Goal: Task Accomplishment & Management: Manage account settings

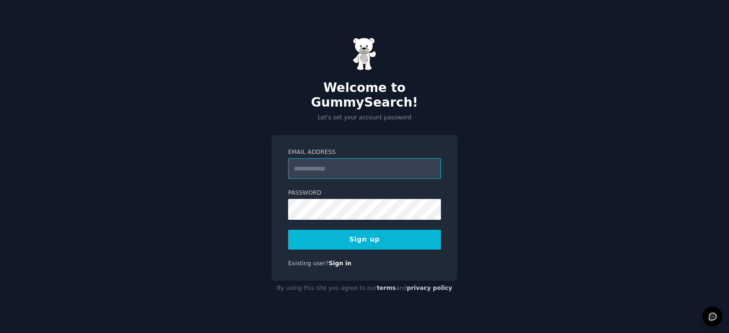
click at [383, 160] on input "Email Address" at bounding box center [364, 168] width 153 height 21
type input "**********"
click at [288, 230] on button "Sign up" at bounding box center [364, 240] width 153 height 20
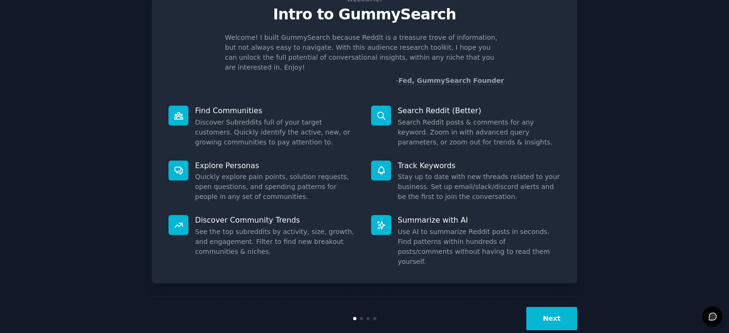
click at [555, 307] on button "Next" at bounding box center [551, 318] width 51 height 23
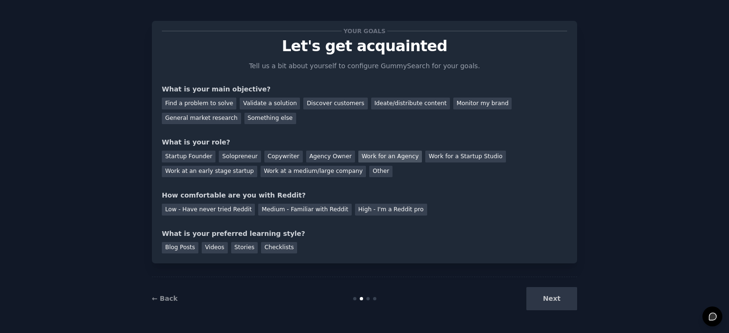
click at [373, 155] on div "Work for an Agency" at bounding box center [390, 157] width 64 height 12
click at [308, 159] on div "Agency Owner" at bounding box center [330, 157] width 49 height 12
click at [240, 154] on div "Solopreneur" at bounding box center [240, 157] width 42 height 12
click at [555, 303] on div "Next" at bounding box center [506, 298] width 142 height 23
click at [337, 100] on div "Discover customers" at bounding box center [335, 104] width 64 height 12
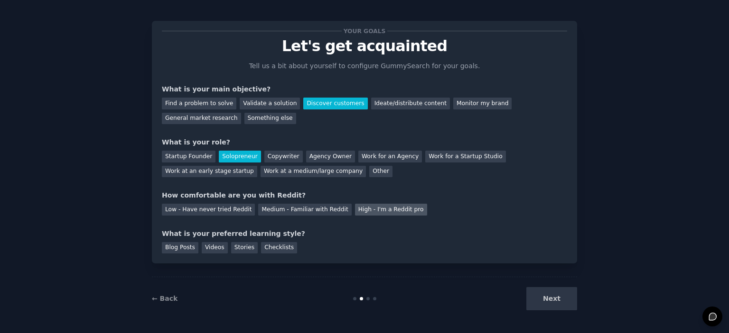
click at [355, 212] on div "High - I'm a Reddit pro" at bounding box center [391, 210] width 72 height 12
click at [278, 210] on div "Medium - Familiar with Reddit" at bounding box center [304, 210] width 93 height 12
click at [208, 253] on div "Videos" at bounding box center [215, 248] width 26 height 12
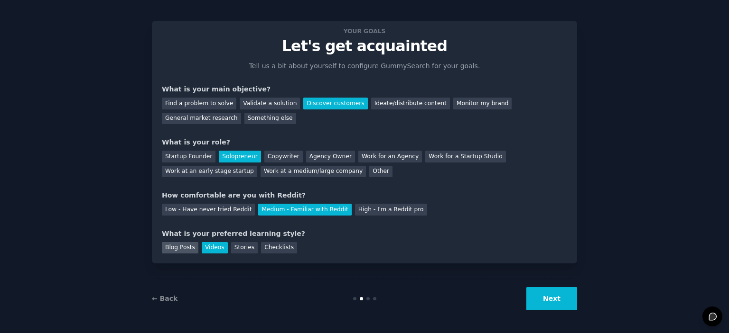
click at [176, 246] on div "Blog Posts" at bounding box center [180, 248] width 37 height 12
click at [214, 242] on div "Videos" at bounding box center [215, 248] width 26 height 12
click at [559, 303] on button "Next" at bounding box center [551, 298] width 51 height 23
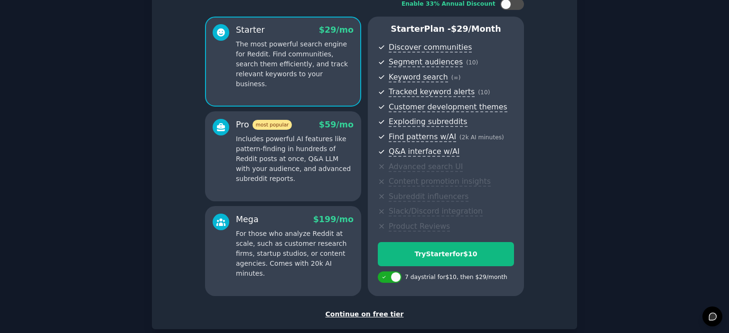
scroll to position [121, 0]
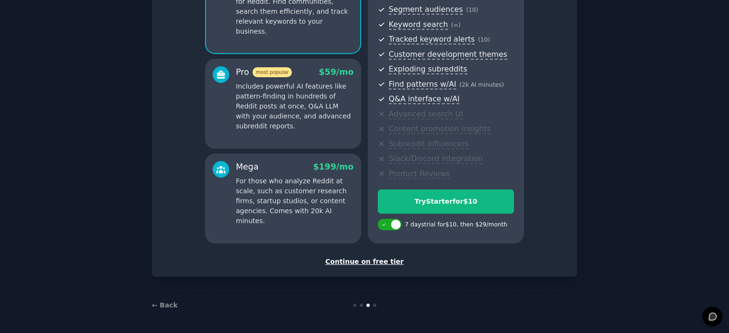
click at [378, 263] on div "Continue on free tier" at bounding box center [364, 262] width 405 height 10
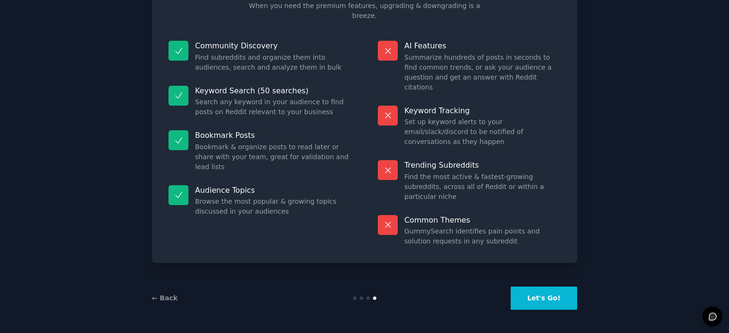
scroll to position [36, 0]
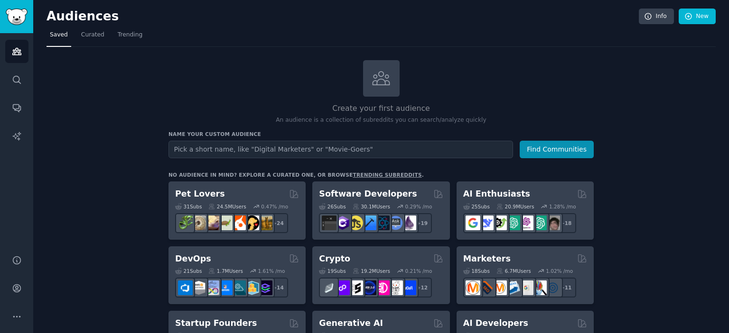
click at [320, 149] on input "text" at bounding box center [340, 150] width 344 height 18
type input "L"
type input "Bespoke Jewelry"
click at [519, 141] on button "Find Communities" at bounding box center [556, 150] width 74 height 18
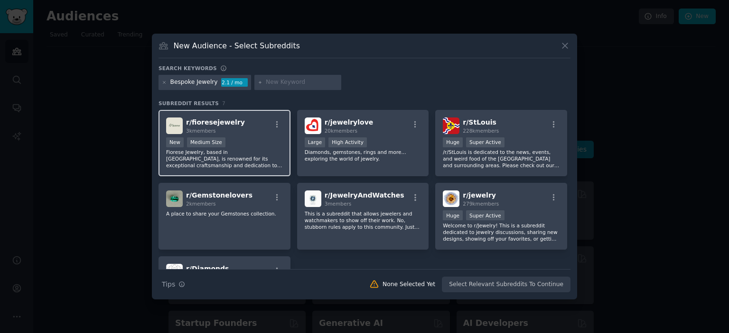
scroll to position [85, 0]
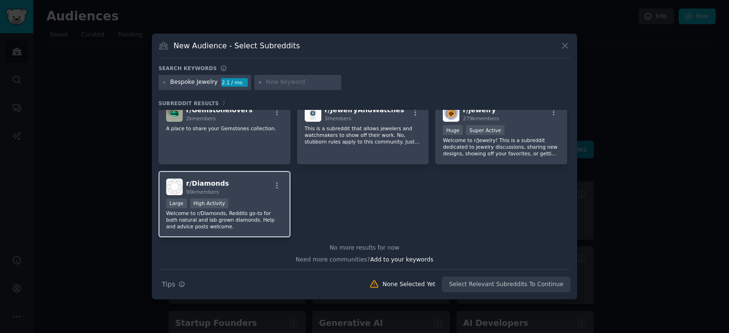
click at [261, 189] on div "r/ Diamonds 90k members" at bounding box center [224, 187] width 117 height 17
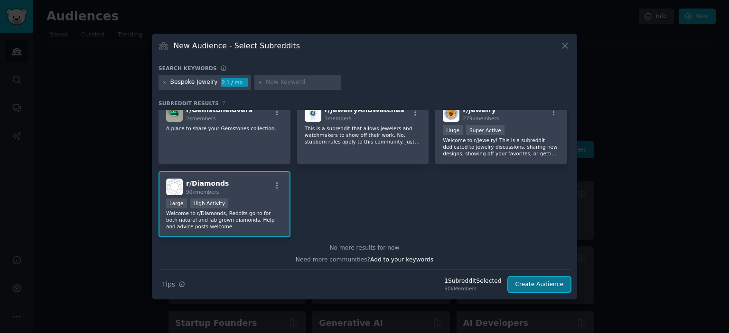
click at [555, 288] on button "Create Audience" at bounding box center [539, 285] width 63 height 16
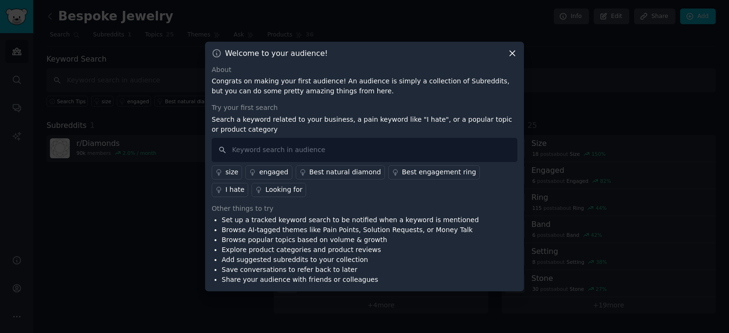
click at [265, 194] on div "Looking for" at bounding box center [283, 190] width 37 height 10
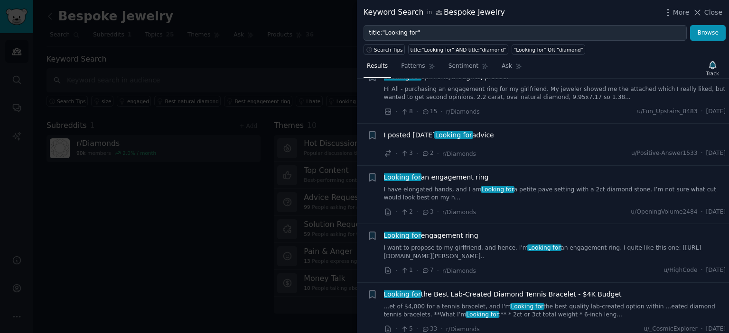
scroll to position [419, 0]
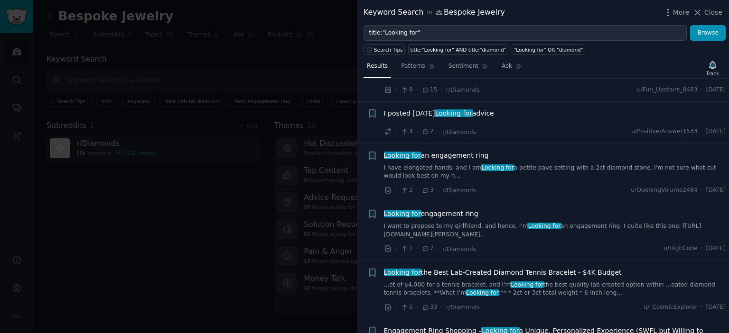
click at [436, 231] on link "I want to propose to my girlfriend, and hence, I'm Looking for an engagement ri…" at bounding box center [555, 230] width 342 height 17
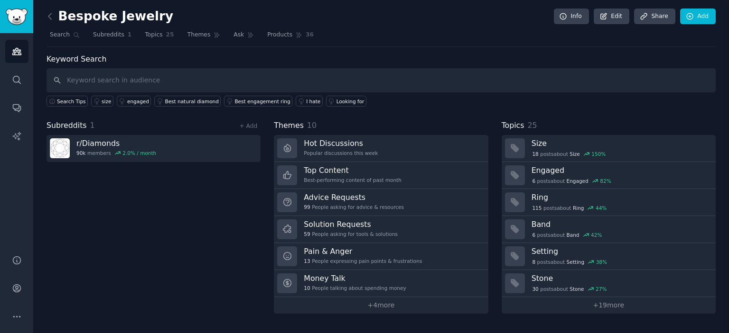
scroll to position [489, 0]
click at [148, 239] on div "Subreddits 1 + Add r/ Diamonds 90k members 2.0 % / month" at bounding box center [153, 217] width 214 height 194
click at [147, 84] on input "text" at bounding box center [380, 80] width 669 height 24
click at [52, 18] on icon at bounding box center [50, 16] width 10 height 10
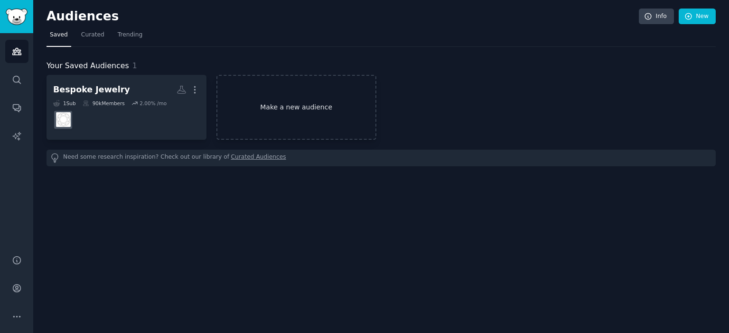
click at [280, 114] on link "Make a new audience" at bounding box center [296, 107] width 160 height 65
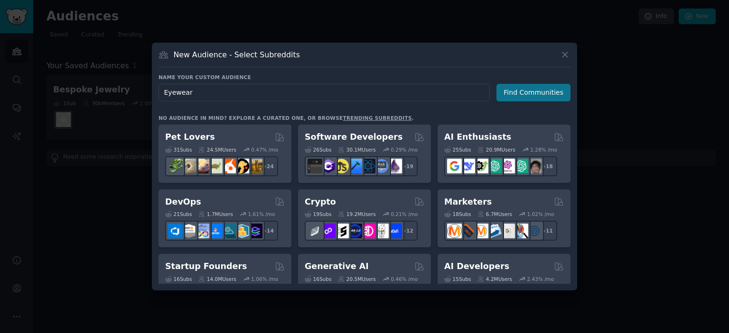
type input "Eyewear"
click at [509, 94] on button "Find Communities" at bounding box center [533, 93] width 74 height 18
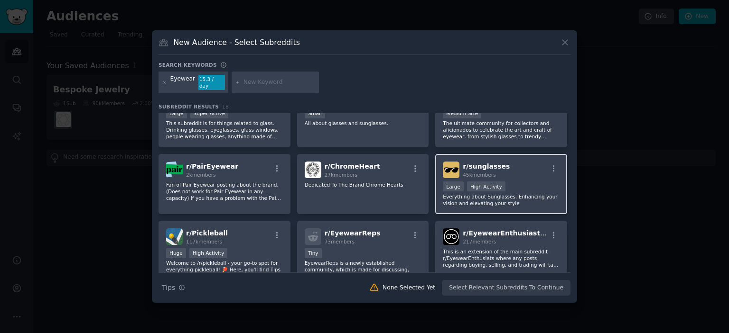
scroll to position [52, 0]
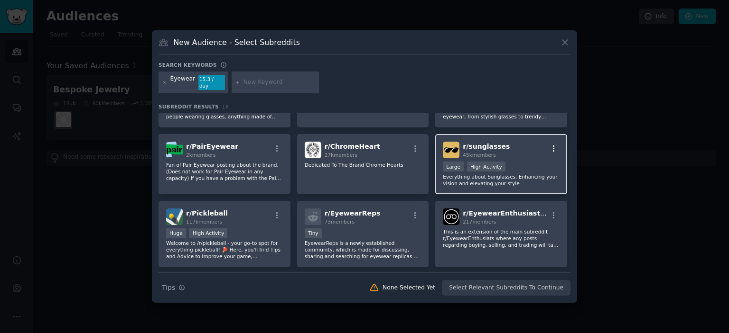
click at [557, 146] on icon "button" at bounding box center [553, 149] width 9 height 9
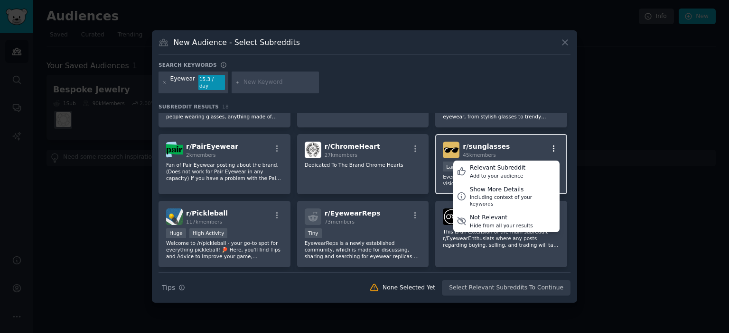
click at [557, 146] on icon "button" at bounding box center [553, 149] width 9 height 9
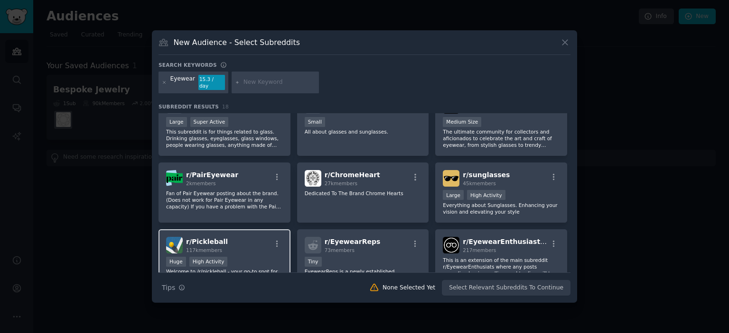
scroll to position [0, 0]
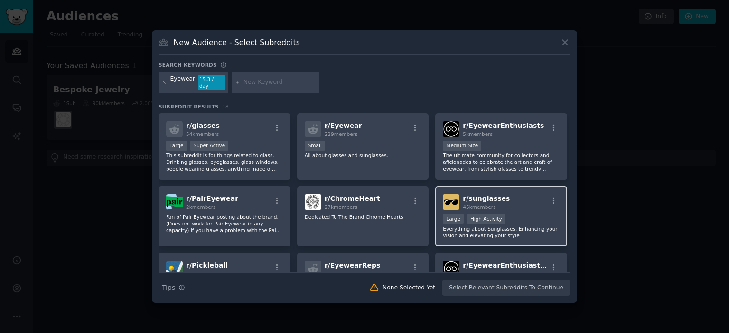
click at [518, 217] on div ">= 80th percentile for submissions / day Large High Activity" at bounding box center [501, 220] width 117 height 12
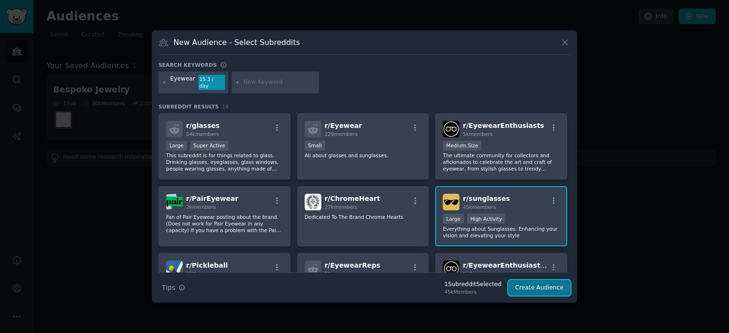
click at [546, 286] on button "Create Audience" at bounding box center [539, 288] width 63 height 16
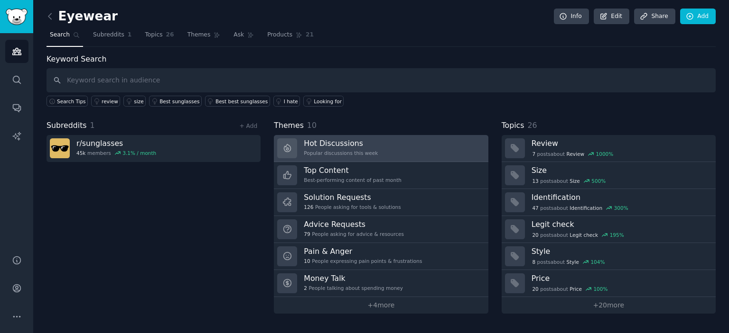
click at [327, 148] on div "Hot Discussions Popular discussions this week" at bounding box center [341, 149] width 74 height 20
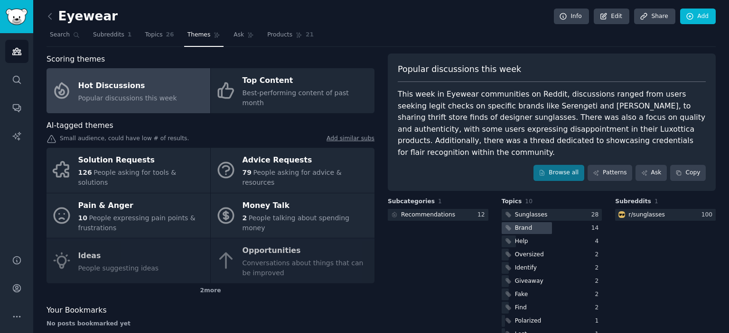
click at [522, 224] on div "Brand" at bounding box center [524, 228] width 18 height 9
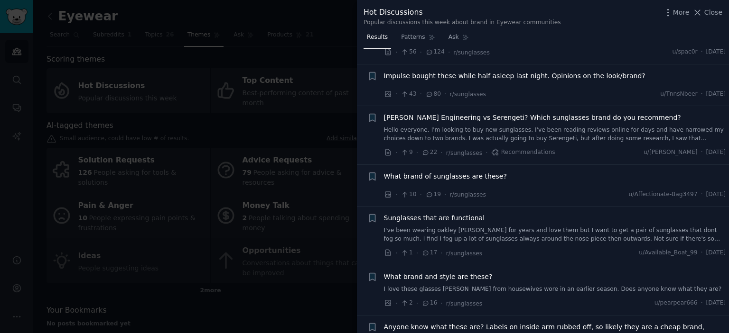
scroll to position [104, 0]
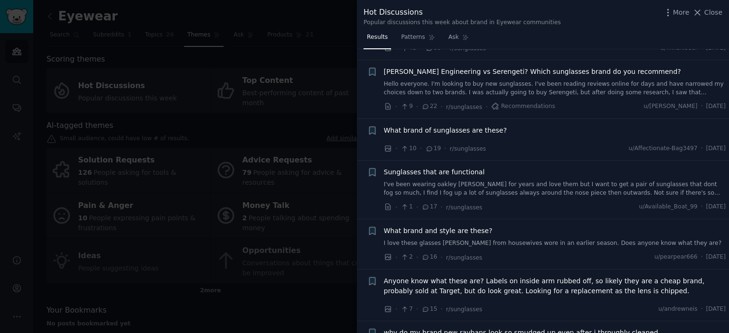
click at [343, 276] on div at bounding box center [364, 166] width 729 height 333
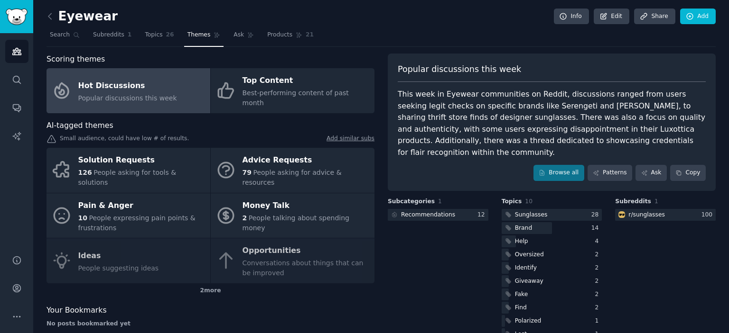
click at [50, 22] on link at bounding box center [52, 16] width 12 height 15
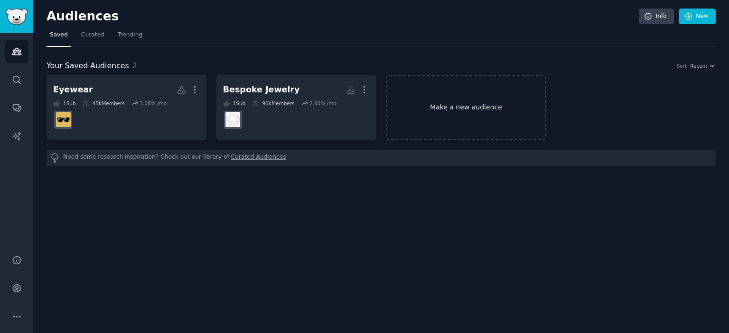
click at [462, 122] on link "Make a new audience" at bounding box center [466, 107] width 160 height 65
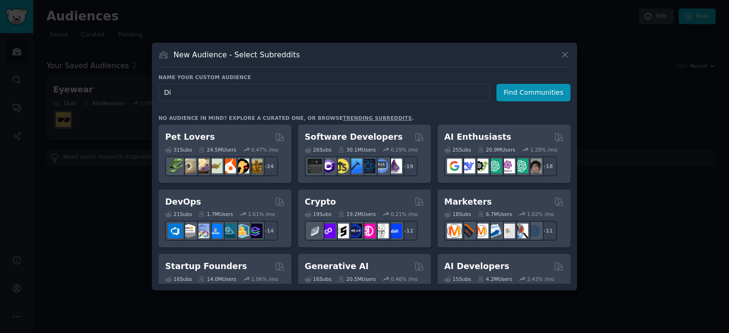
type input "D"
type input "Labgrown Diamonds"
click at [533, 92] on button "Find Communities" at bounding box center [533, 93] width 74 height 18
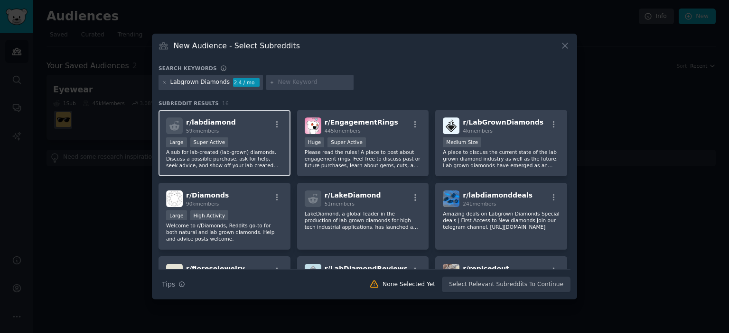
click at [250, 140] on div "Large Super Active" at bounding box center [224, 144] width 117 height 12
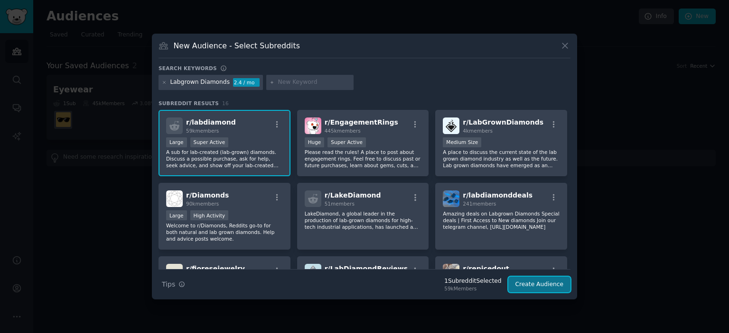
click at [553, 286] on button "Create Audience" at bounding box center [539, 285] width 63 height 16
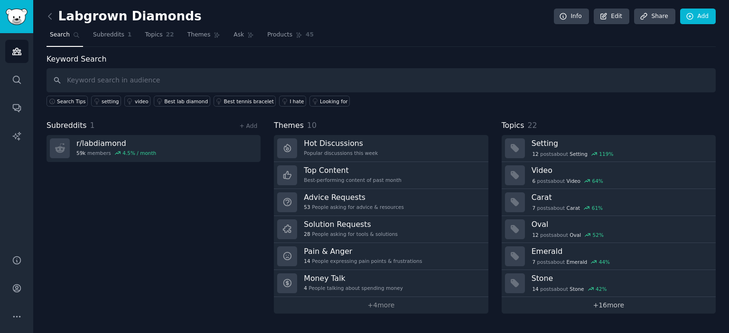
click at [666, 300] on link "+ 16 more" at bounding box center [608, 305] width 214 height 17
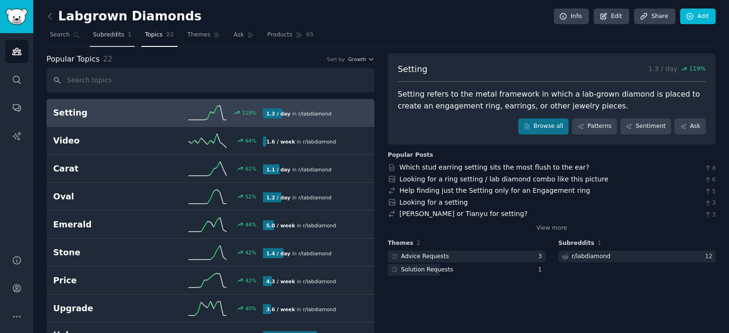
click at [105, 39] on link "Subreddits 1" at bounding box center [112, 37] width 45 height 19
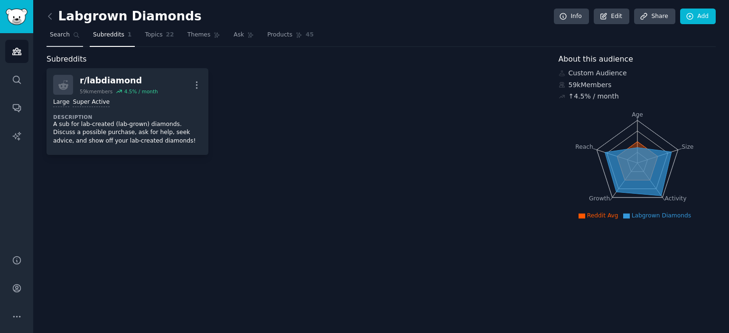
click at [56, 42] on link "Search" at bounding box center [64, 37] width 37 height 19
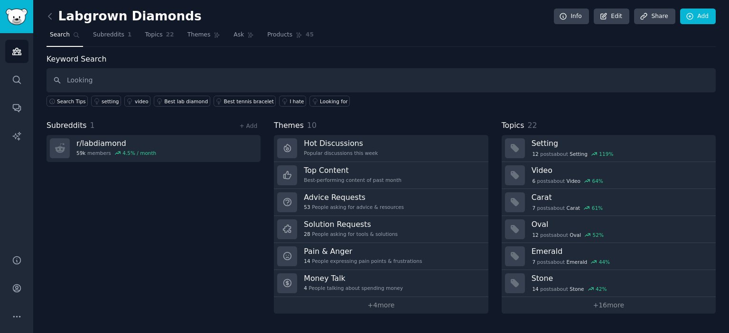
type input "Looking"
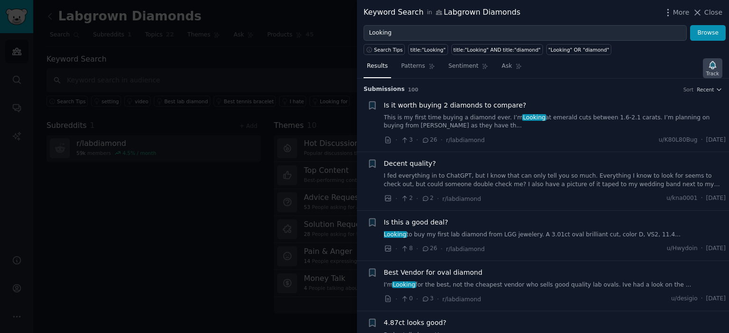
click at [712, 68] on icon "button" at bounding box center [712, 65] width 7 height 8
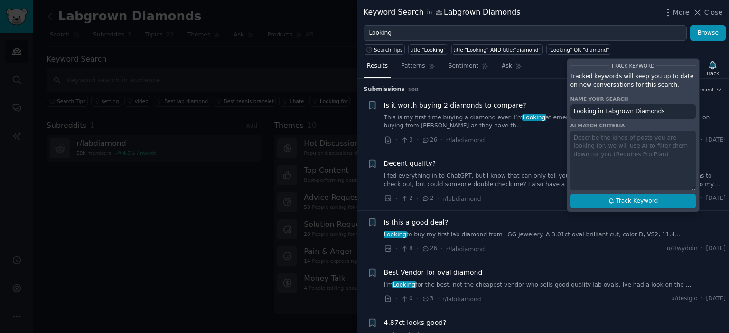
click at [646, 204] on span "Track Keyword" at bounding box center [637, 201] width 42 height 9
type input "Looking in Labgrown Diamonds"
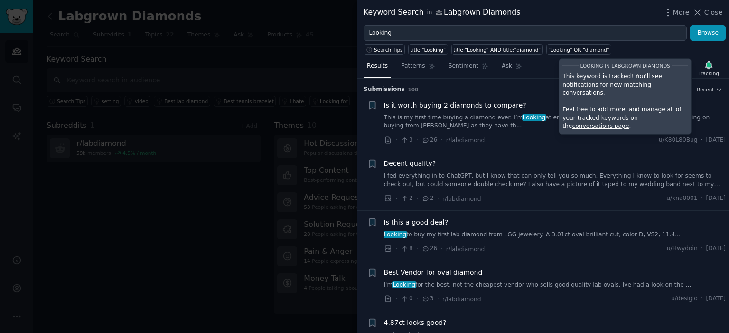
click at [629, 51] on div "Search Tips title:"Looking" title:"Looking" AND title:"diamond" "Looking" OR "d…" at bounding box center [543, 48] width 372 height 14
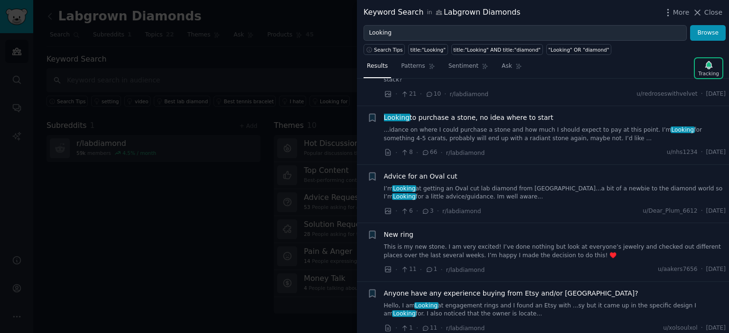
scroll to position [419, 0]
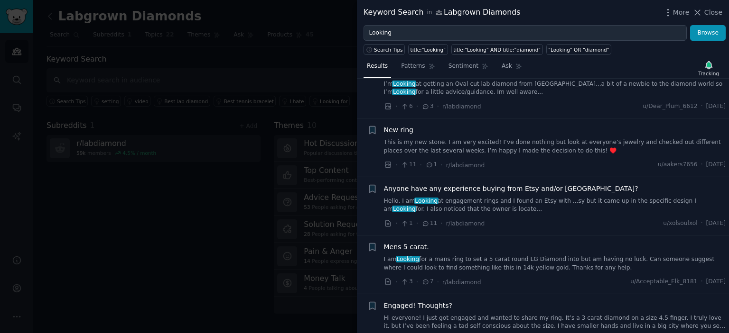
click at [329, 56] on div at bounding box center [364, 166] width 729 height 333
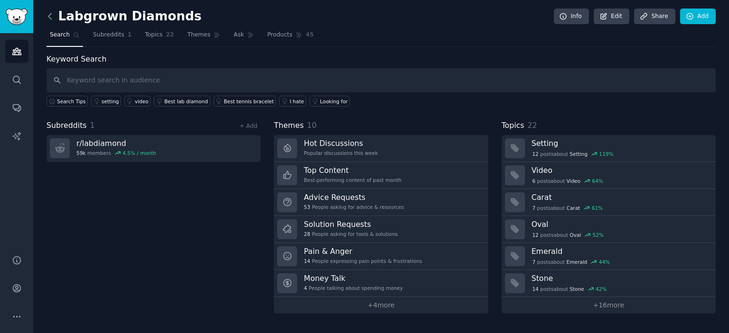
click at [51, 15] on icon at bounding box center [50, 16] width 10 height 10
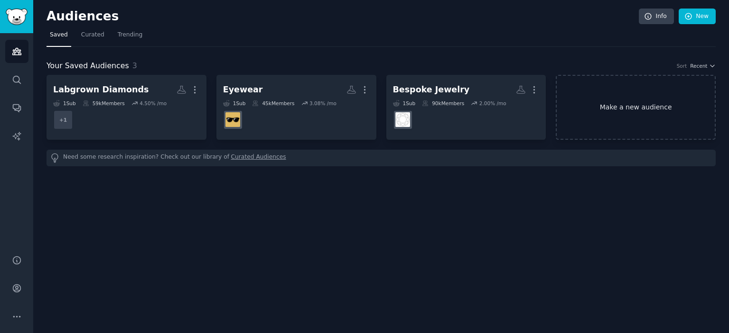
click at [654, 119] on link "Make a new audience" at bounding box center [635, 107] width 160 height 65
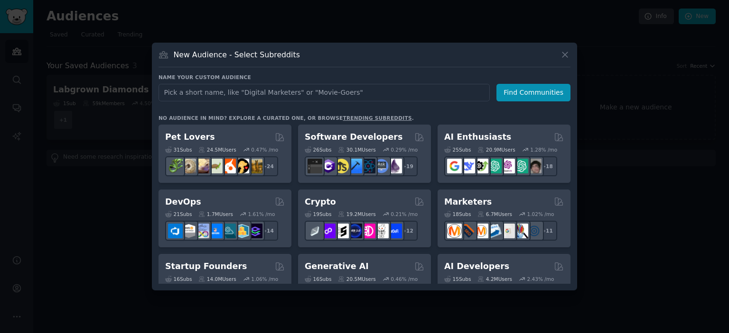
type input "E"
click at [204, 95] on input "Diamond Jewelry" at bounding box center [323, 93] width 331 height 18
type input "Diamond Jewelry"
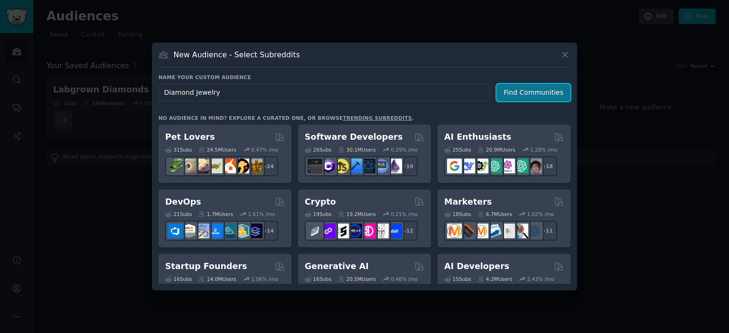
click at [526, 89] on button "Find Communities" at bounding box center [533, 93] width 74 height 18
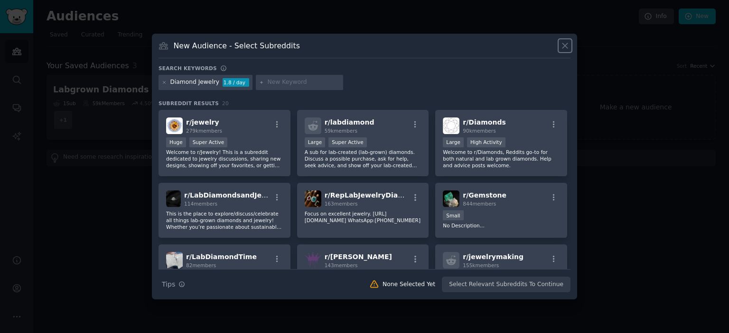
click at [565, 50] on icon at bounding box center [565, 46] width 10 height 10
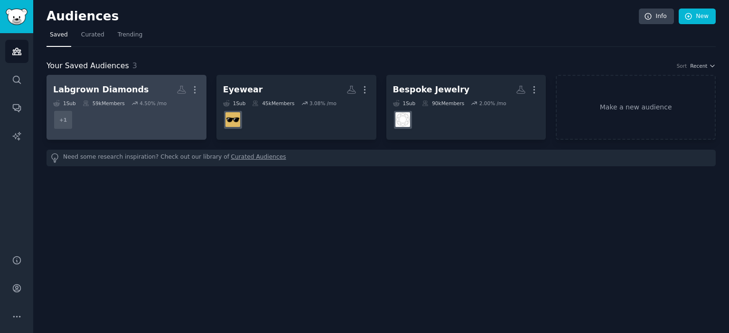
click at [125, 117] on dd "+ 1" at bounding box center [126, 120] width 147 height 27
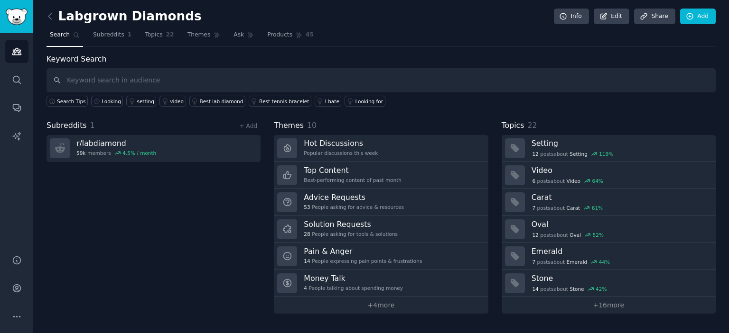
click at [165, 78] on input "text" at bounding box center [380, 80] width 669 height 24
type input "Looking"
click at [111, 101] on div "Looking" at bounding box center [111, 101] width 19 height 7
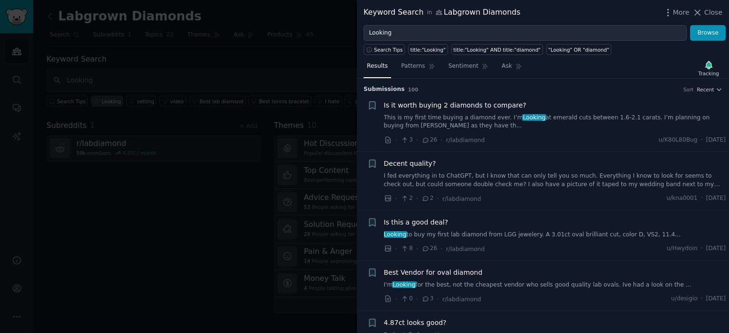
click at [263, 125] on div at bounding box center [364, 166] width 729 height 333
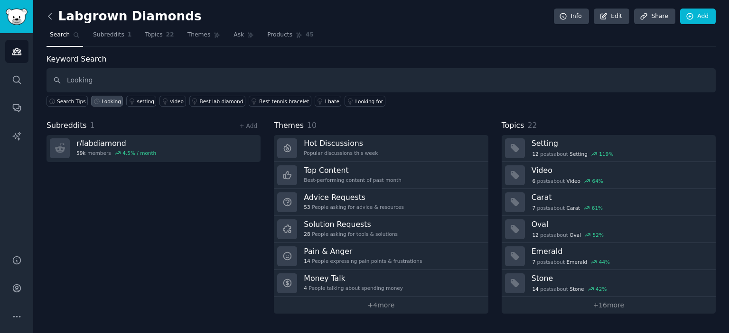
click at [51, 18] on icon at bounding box center [50, 16] width 10 height 10
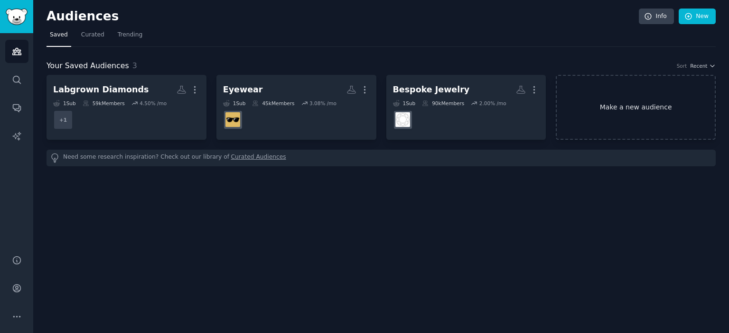
click at [636, 102] on link "Make a new audience" at bounding box center [635, 107] width 160 height 65
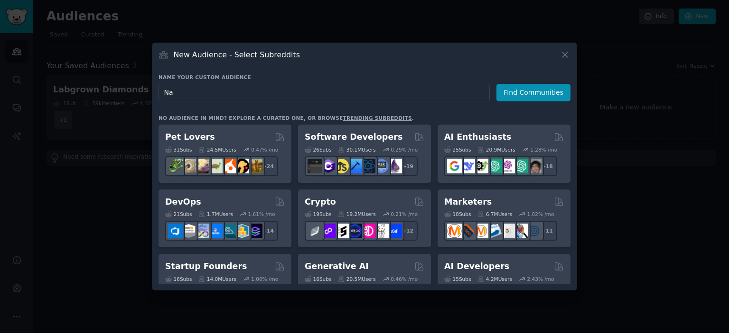
type input "N"
type input "Diamond Jewelry"
click at [531, 92] on button "Find Communities" at bounding box center [533, 93] width 74 height 18
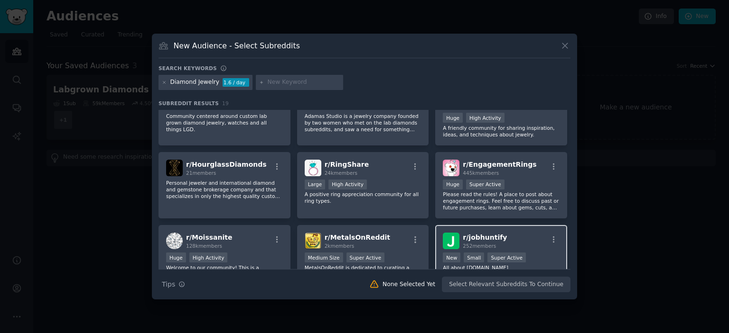
scroll to position [209, 0]
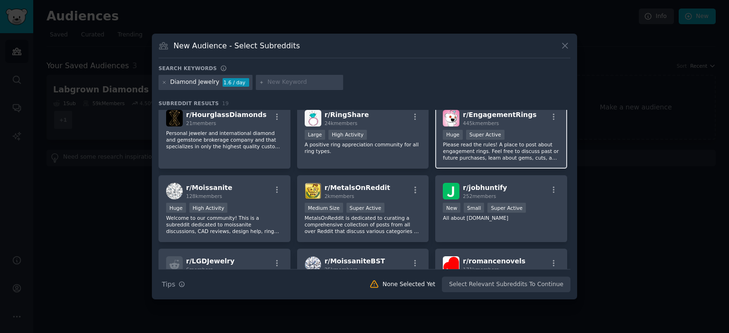
click at [516, 149] on p "Please read the rules! A place to post about engagement rings. Feel free to dis…" at bounding box center [501, 151] width 117 height 20
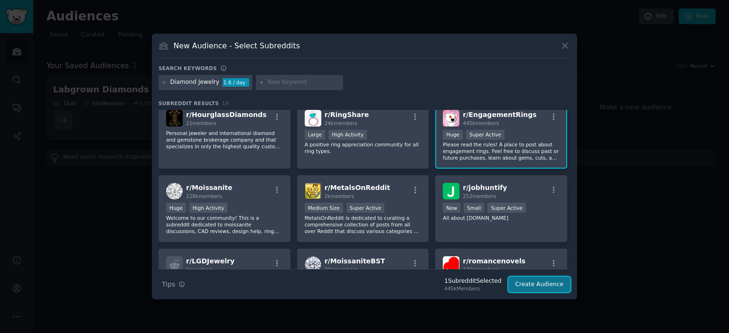
click at [544, 287] on button "Create Audience" at bounding box center [539, 285] width 63 height 16
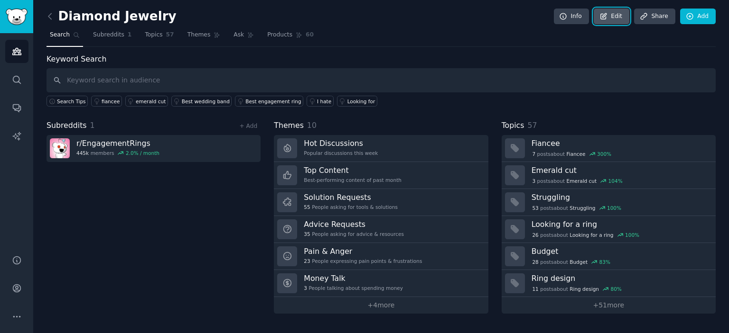
click at [623, 15] on link "Edit" at bounding box center [611, 17] width 36 height 16
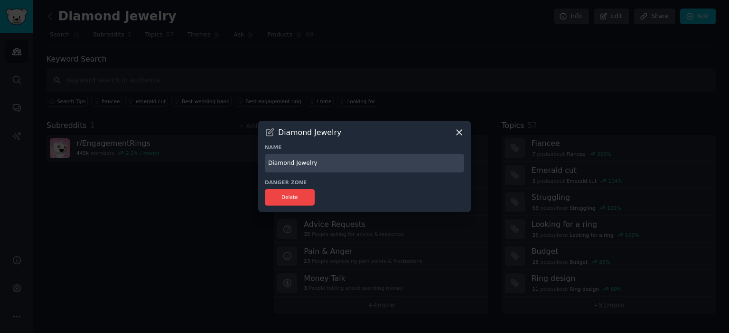
click at [463, 132] on icon at bounding box center [459, 133] width 10 height 10
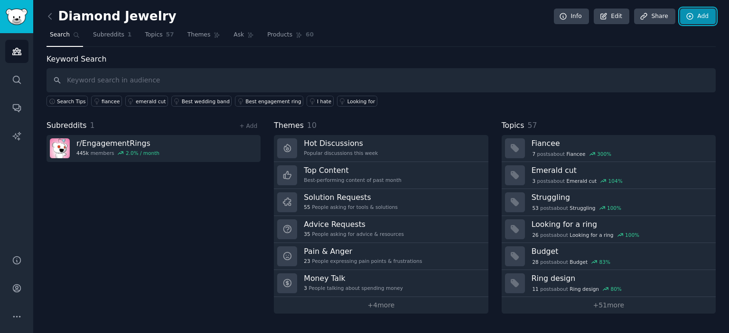
click at [697, 18] on link "Add" at bounding box center [698, 17] width 36 height 16
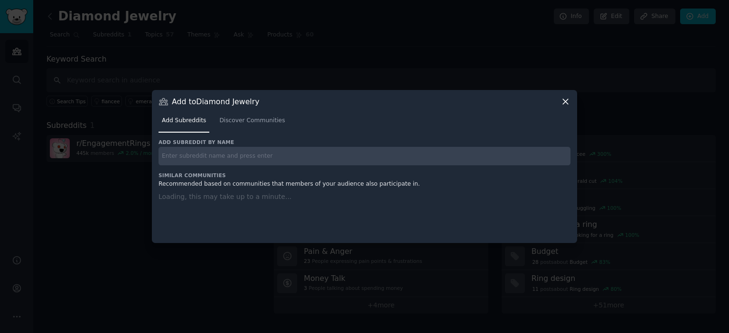
click at [299, 155] on input "text" at bounding box center [364, 156] width 412 height 19
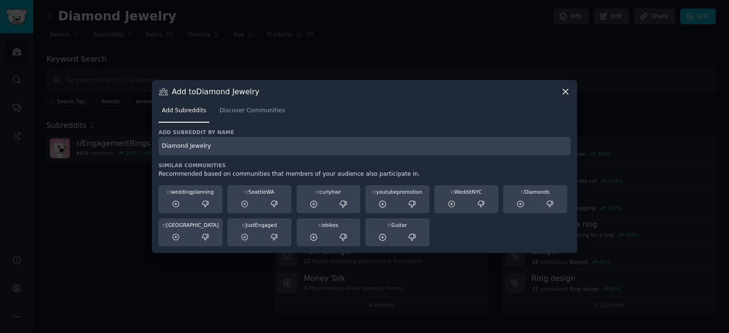
type input "Diamond Jewelry"
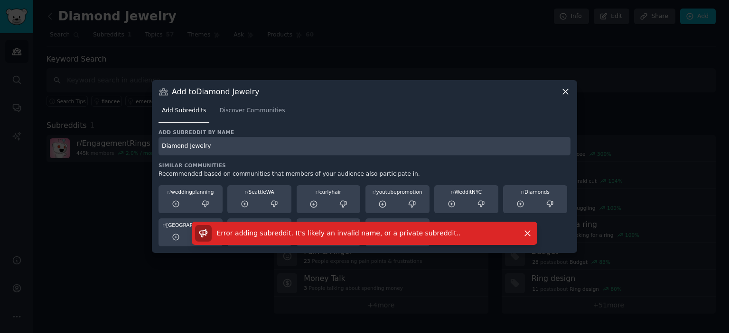
click at [204, 148] on input "Diamond Jewelry" at bounding box center [364, 146] width 412 height 19
click at [246, 114] on span "Discover Communities" at bounding box center [251, 111] width 65 height 9
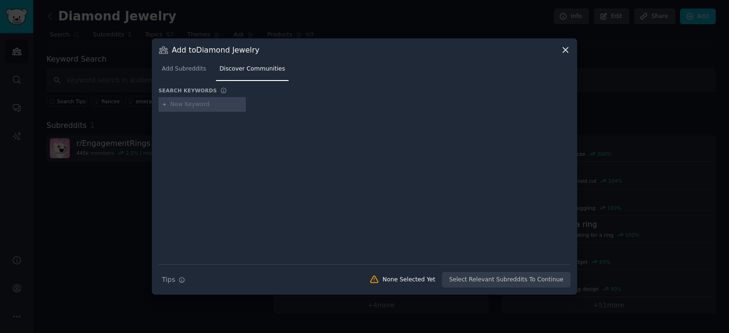
type input "Diamond Jewelry"
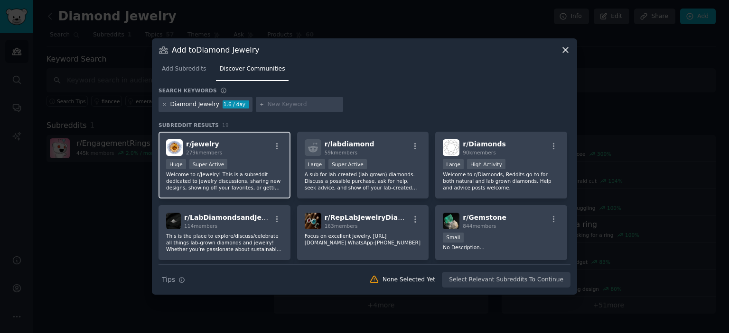
click at [233, 149] on div "r/ jewelry 279k members" at bounding box center [224, 147] width 117 height 17
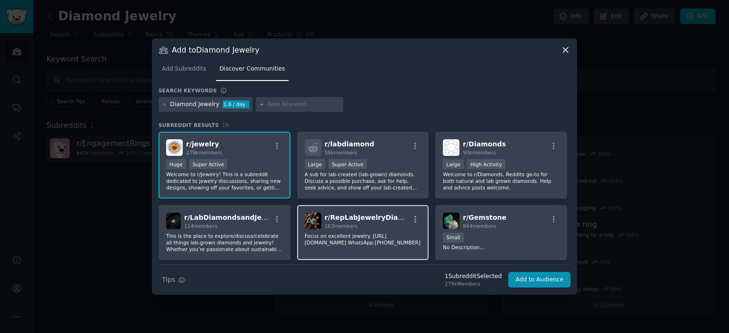
scroll to position [104, 0]
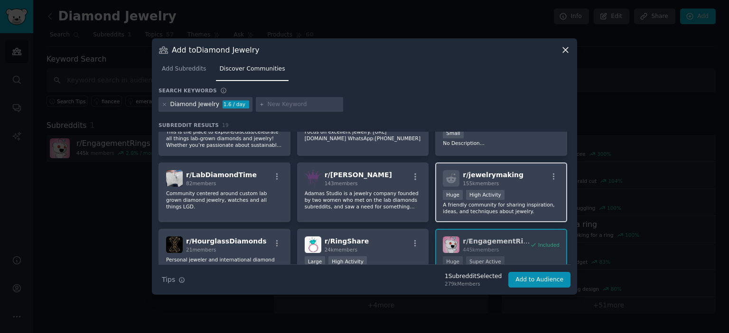
click at [520, 185] on div "r/ jewelrymaking 155k members" at bounding box center [501, 178] width 117 height 17
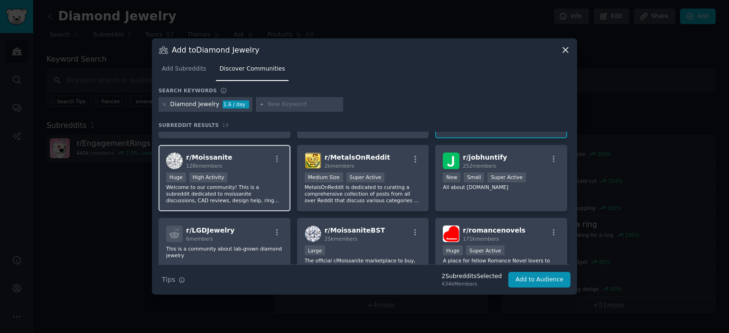
scroll to position [361, 0]
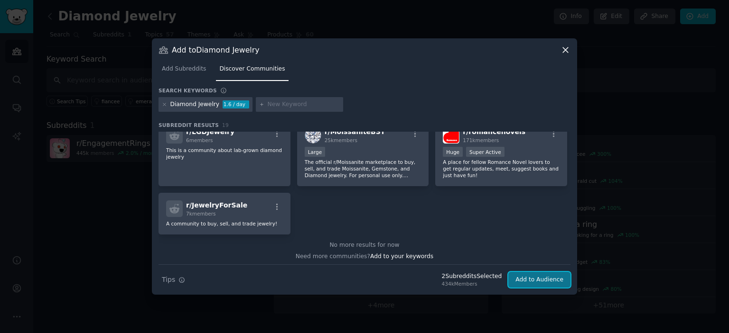
click at [540, 276] on button "Add to Audience" at bounding box center [539, 280] width 62 height 16
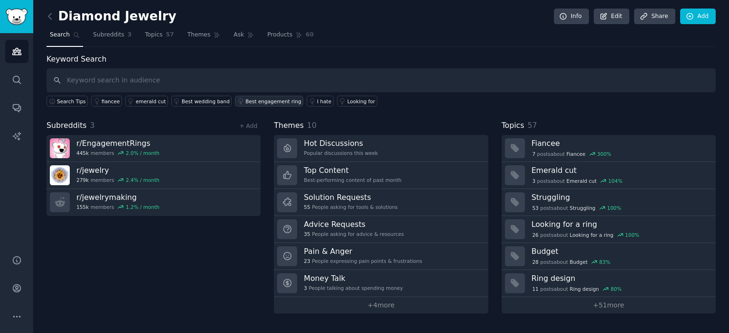
click at [247, 104] on link "Best engagement ring" at bounding box center [269, 101] width 68 height 11
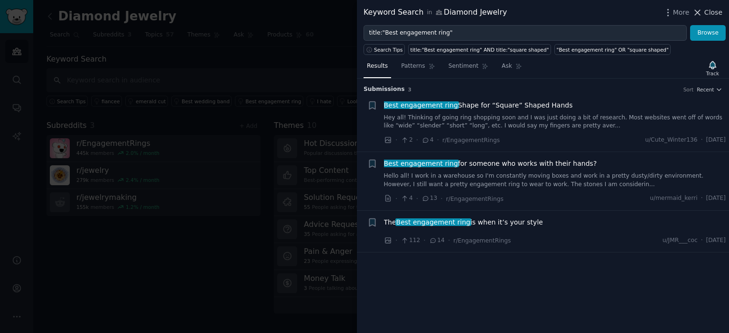
click at [709, 12] on span "Close" at bounding box center [713, 13] width 18 height 10
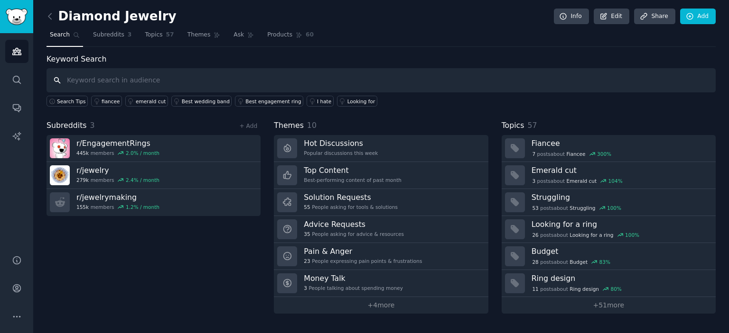
click at [146, 72] on input "text" at bounding box center [380, 80] width 669 height 24
type input "Looking"
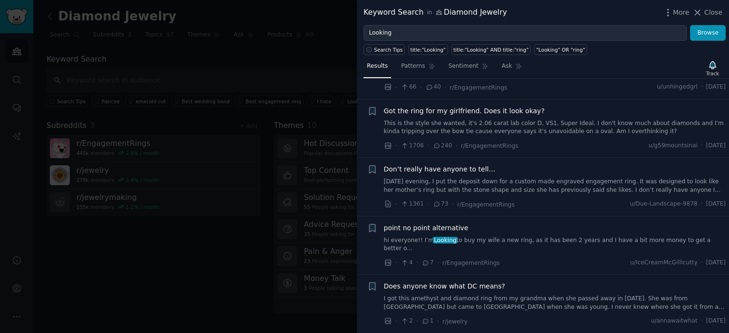
scroll to position [1885, 0]
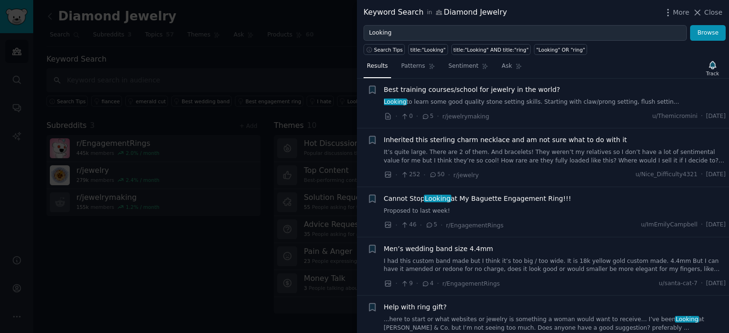
click at [133, 232] on div at bounding box center [364, 166] width 729 height 333
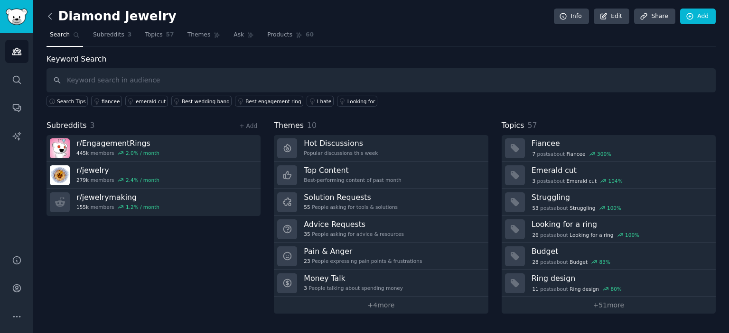
click at [53, 20] on icon at bounding box center [50, 16] width 10 height 10
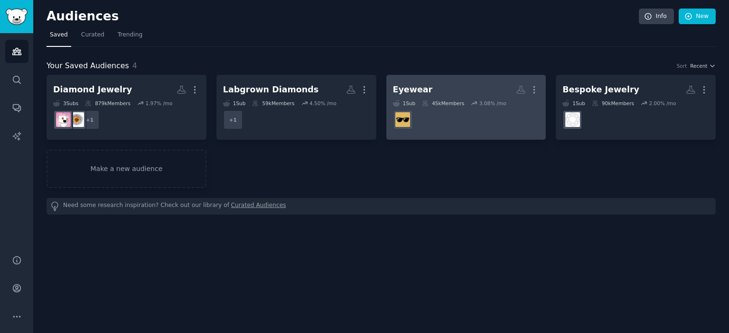
click at [452, 130] on dd at bounding box center [466, 120] width 147 height 27
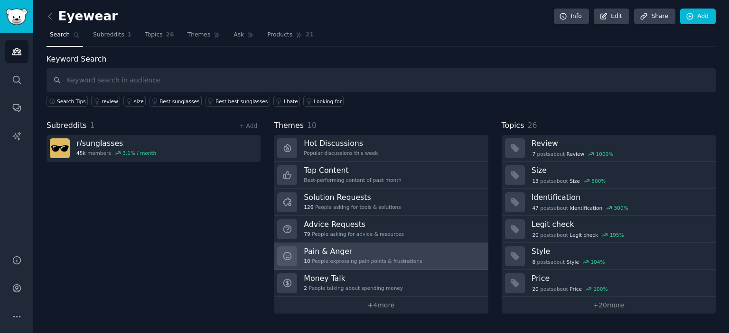
click at [429, 251] on link "Pain & Anger 10 People expressing pain points & frustrations" at bounding box center [381, 256] width 214 height 27
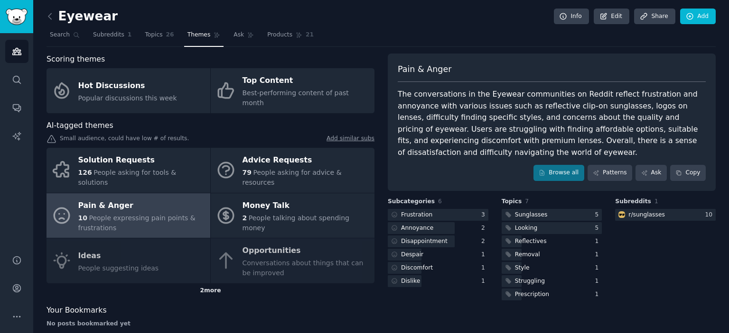
click at [198, 284] on div "2 more" at bounding box center [210, 291] width 328 height 15
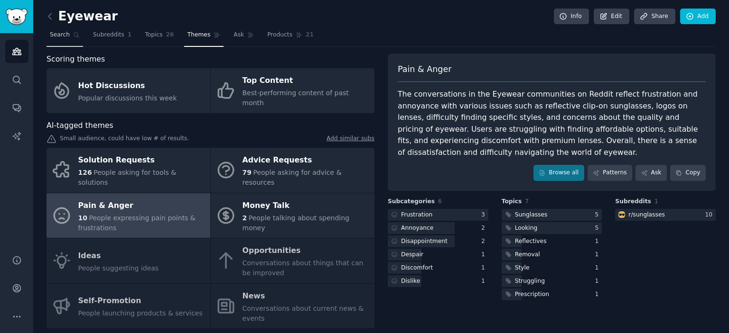
click at [52, 33] on span "Search" at bounding box center [60, 35] width 20 height 9
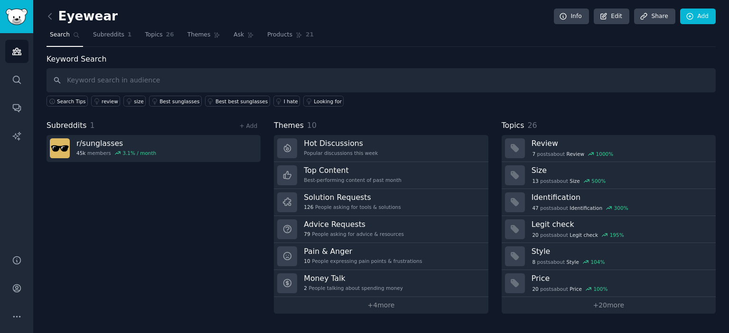
click at [153, 254] on div "Subreddits 1 + Add r/ sunglasses 45k members 3.1 % / month" at bounding box center [153, 217] width 214 height 194
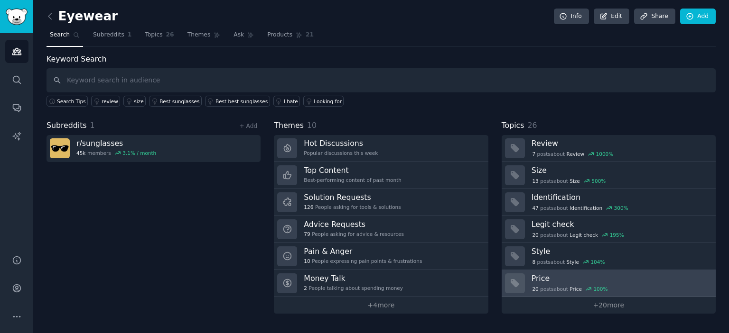
click at [556, 279] on h3 "Price" at bounding box center [619, 279] width 177 height 10
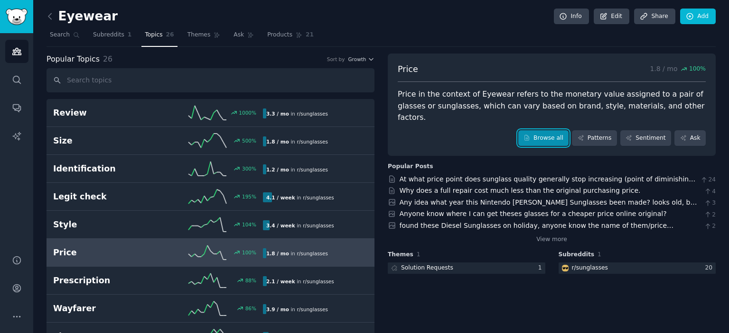
click at [561, 130] on link "Browse all" at bounding box center [543, 138] width 51 height 16
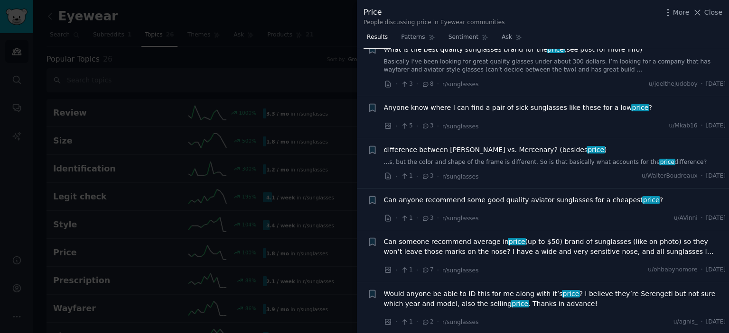
scroll to position [4948, 0]
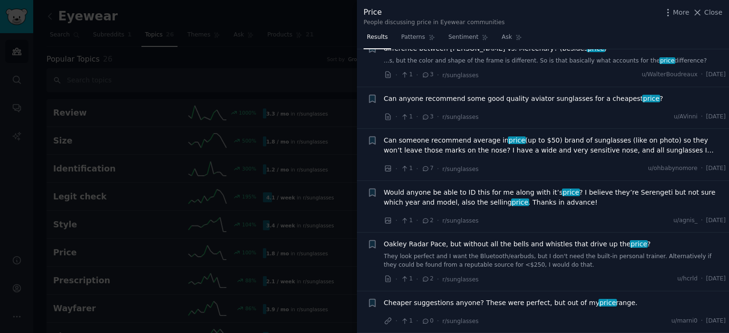
click at [273, 72] on div at bounding box center [364, 166] width 729 height 333
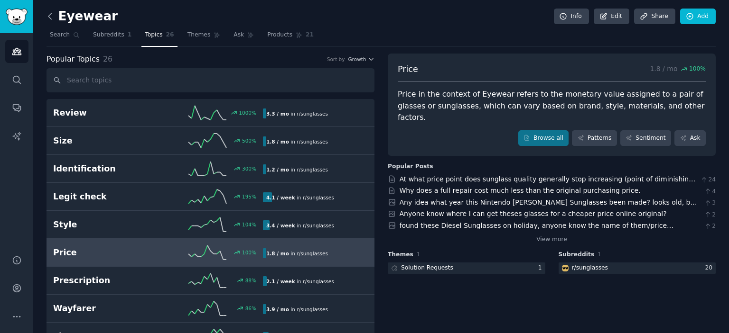
click at [51, 14] on icon at bounding box center [50, 16] width 10 height 10
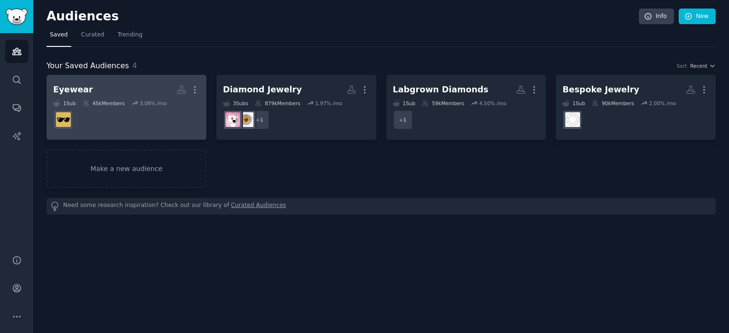
click at [150, 114] on dd at bounding box center [126, 120] width 147 height 27
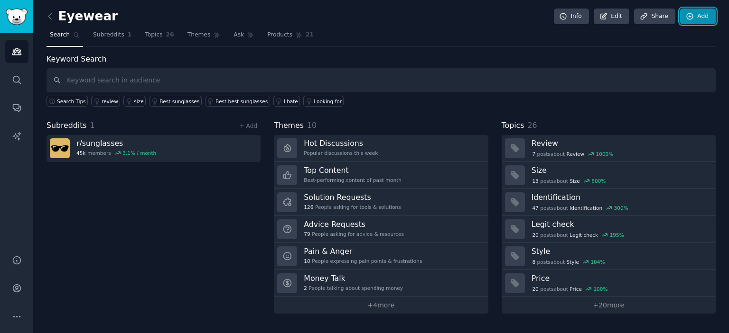
click at [690, 16] on icon at bounding box center [689, 16] width 9 height 9
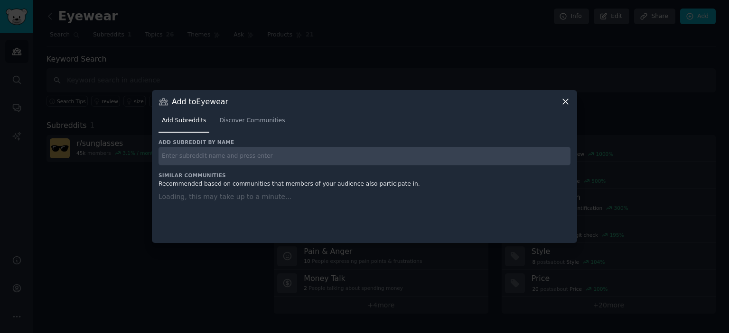
click at [311, 160] on input "text" at bounding box center [364, 156] width 412 height 19
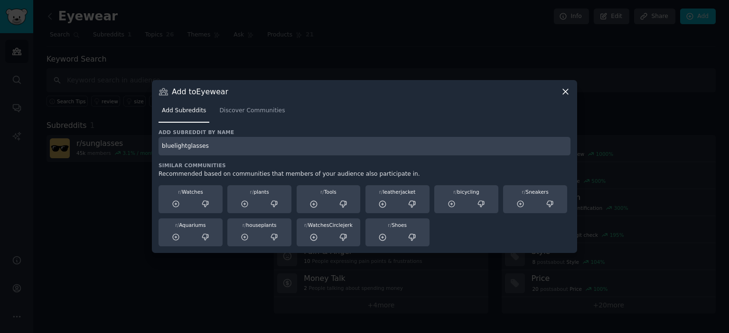
type input "bluelightglasses"
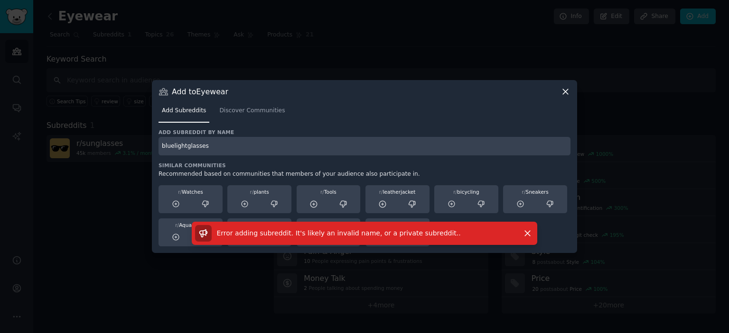
click at [227, 148] on input "bluelightglasses" at bounding box center [364, 146] width 412 height 19
click at [241, 110] on span "Discover Communities" at bounding box center [251, 111] width 65 height 9
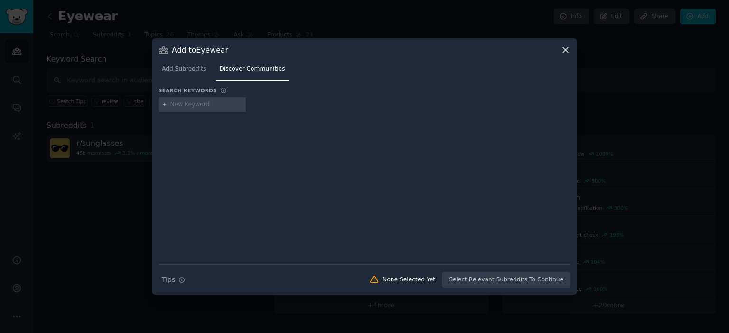
type input "bluelightglasses"
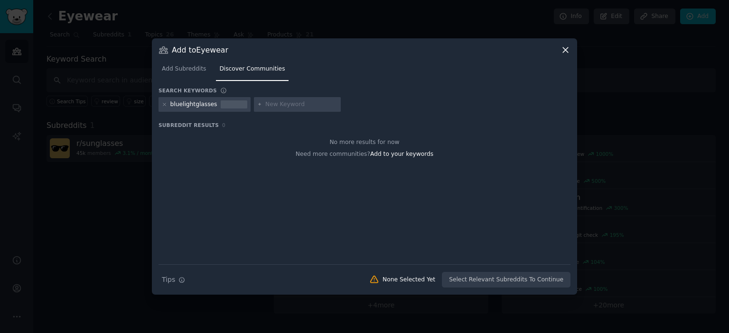
click at [193, 105] on div "bluelightglasses" at bounding box center [193, 105] width 47 height 9
click at [206, 105] on div "bluelightglasses" at bounding box center [193, 105] width 47 height 9
click at [165, 106] on icon at bounding box center [164, 104] width 5 height 5
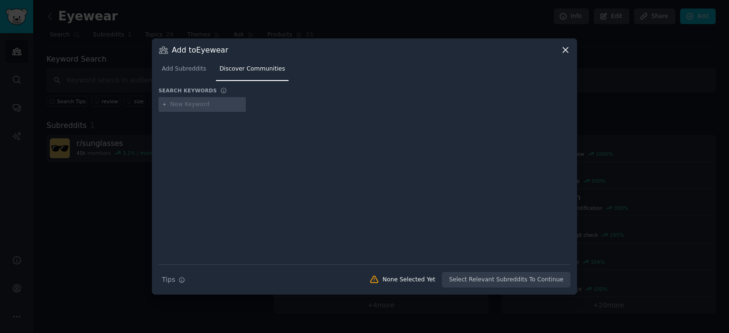
click at [210, 103] on input "text" at bounding box center [206, 105] width 72 height 9
click at [352, 131] on div at bounding box center [364, 181] width 412 height 133
click at [208, 105] on input "eyewear" at bounding box center [206, 105] width 72 height 9
click at [170, 108] on div "eyewear" at bounding box center [201, 104] width 87 height 15
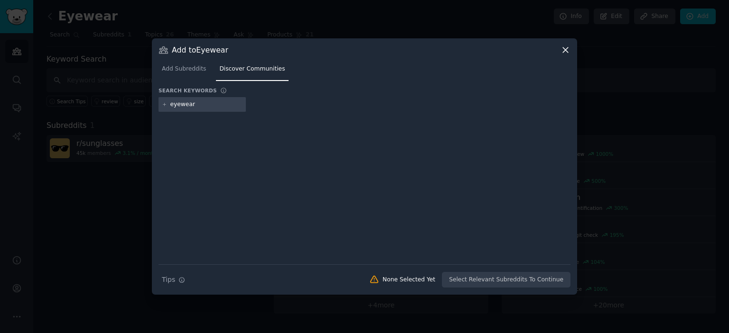
click at [185, 103] on input "eyewear" at bounding box center [206, 105] width 72 height 9
type input "eye"
type input "eyewear"
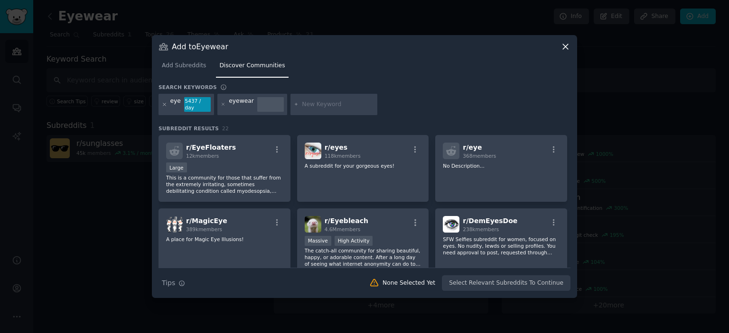
click at [164, 103] on icon at bounding box center [164, 104] width 5 height 5
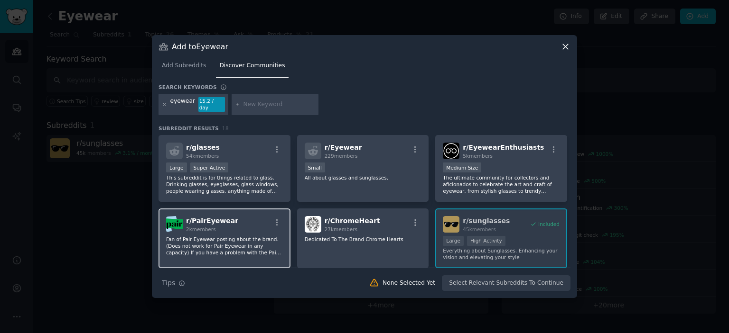
click at [240, 237] on p "Fan of Pair Eyewear posting about the brand. (Does not work for Pair Eyewear in…" at bounding box center [224, 246] width 117 height 20
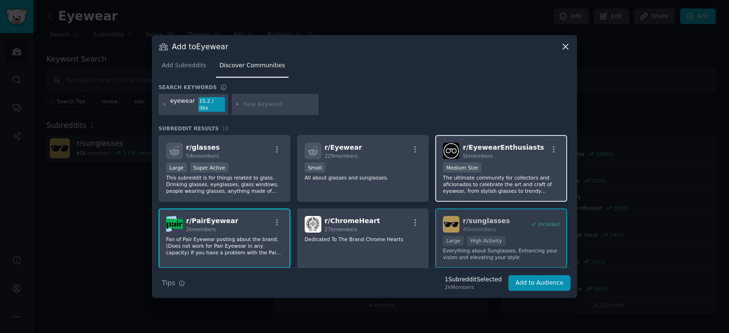
click at [515, 191] on div "r/ EyewearEnthusiasts 5k members Medium Size The ultimate community for collect…" at bounding box center [501, 168] width 132 height 67
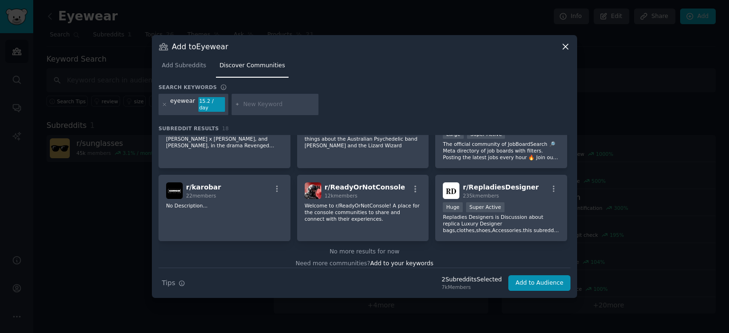
scroll to position [324, 0]
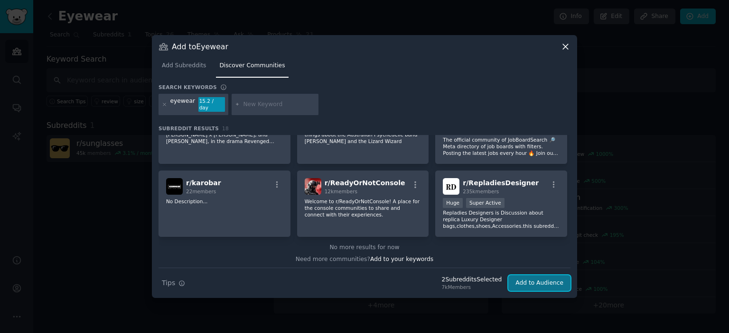
click at [542, 283] on button "Add to Audience" at bounding box center [539, 284] width 62 height 16
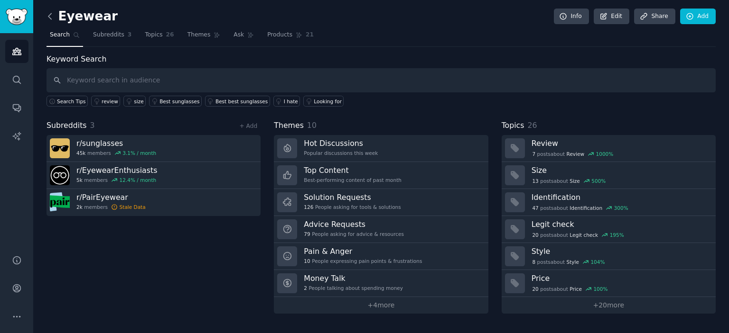
click at [52, 18] on icon at bounding box center [50, 16] width 10 height 10
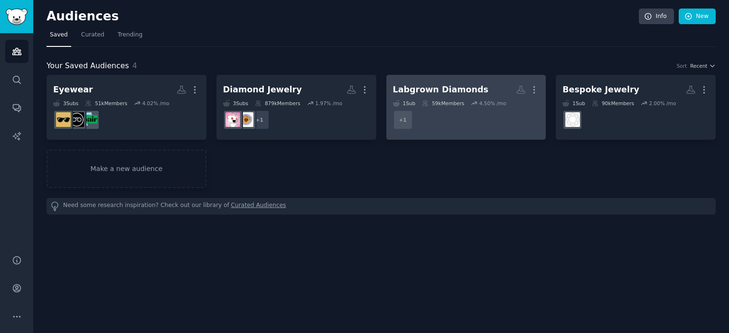
click at [449, 126] on dd "+ 1" at bounding box center [466, 120] width 147 height 27
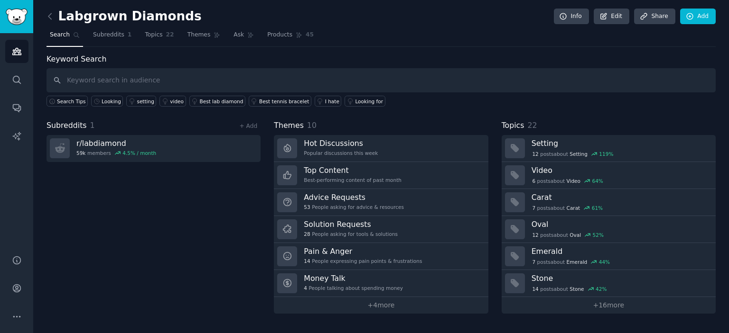
click at [159, 83] on input "text" at bounding box center [380, 80] width 669 height 24
click at [698, 16] on link "Add" at bounding box center [698, 17] width 36 height 16
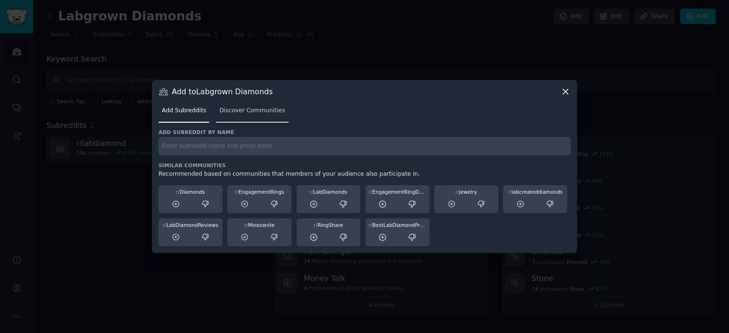
click at [247, 118] on link "Discover Communities" at bounding box center [252, 112] width 72 height 19
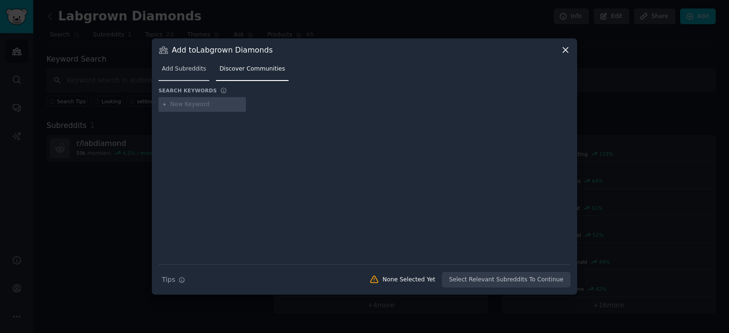
click at [190, 66] on span "Add Subreddits" at bounding box center [184, 69] width 44 height 9
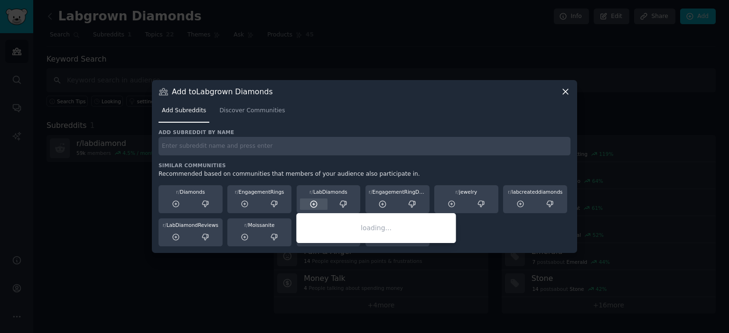
click at [311, 204] on icon at bounding box center [313, 204] width 9 height 9
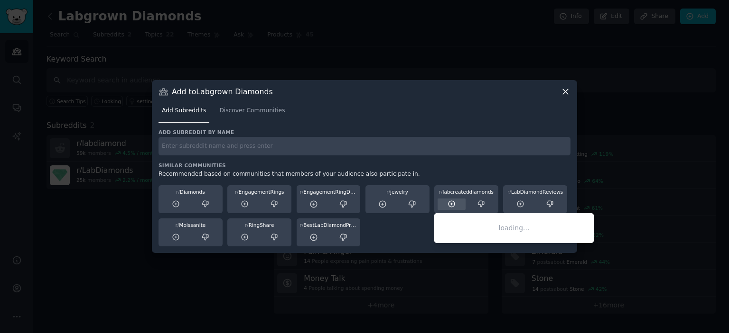
click at [449, 206] on icon at bounding box center [451, 204] width 6 height 6
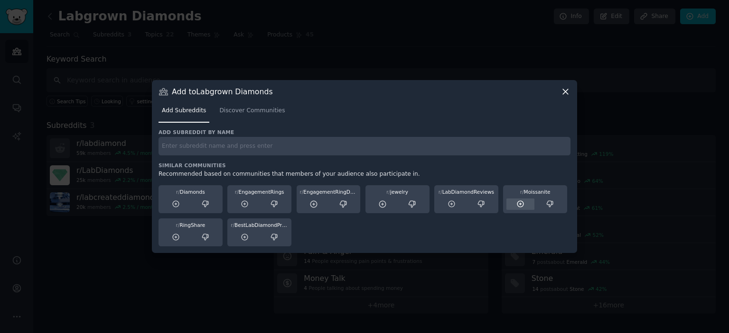
click at [517, 206] on icon at bounding box center [520, 204] width 6 height 6
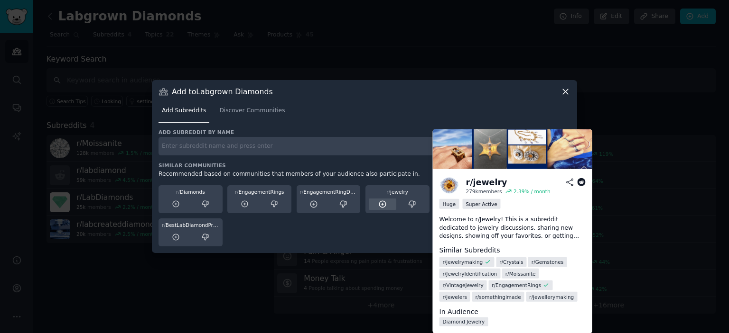
click at [379, 206] on icon at bounding box center [382, 204] width 9 height 9
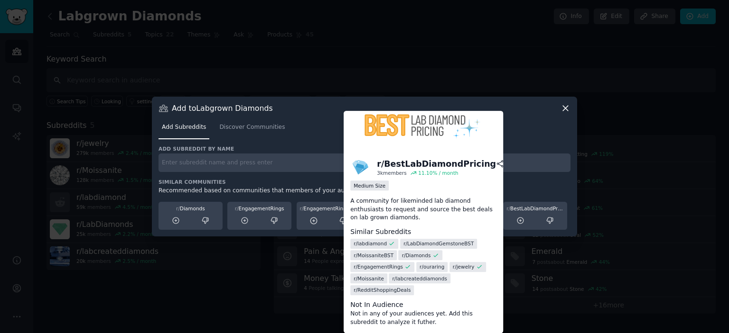
drag, startPoint x: 517, startPoint y: 223, endPoint x: 507, endPoint y: 226, distance: 10.4
click at [517, 222] on icon at bounding box center [520, 221] width 9 height 9
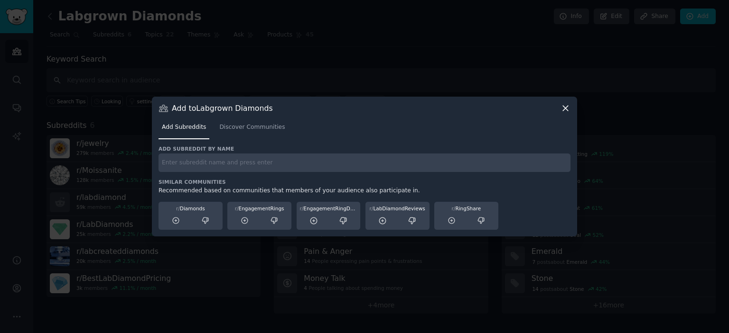
click at [306, 177] on div "Add subreddit by name Similar Communities Recommended based on communities that…" at bounding box center [364, 188] width 412 height 85
click at [321, 163] on input "text" at bounding box center [364, 163] width 412 height 19
click at [568, 107] on icon at bounding box center [565, 108] width 10 height 10
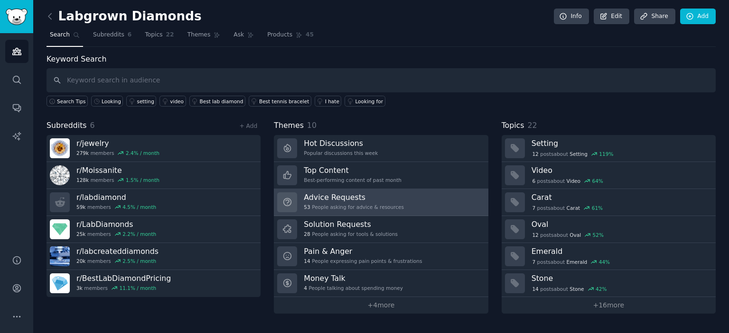
click at [408, 204] on link "Advice Requests 53 People asking for advice & resources" at bounding box center [381, 202] width 214 height 27
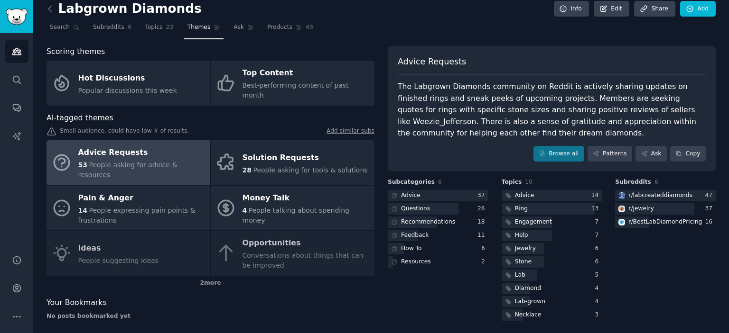
scroll to position [9, 0]
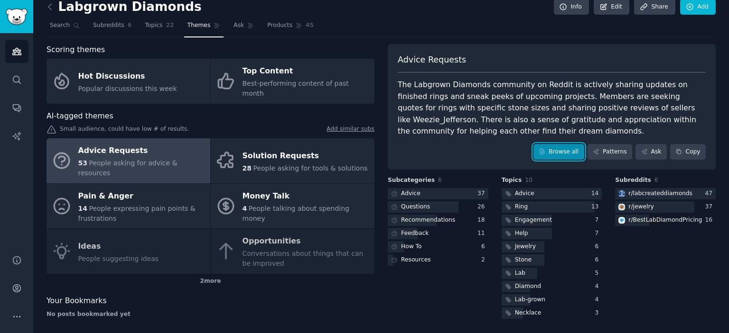
click at [583, 154] on link "Browse all" at bounding box center [558, 152] width 51 height 16
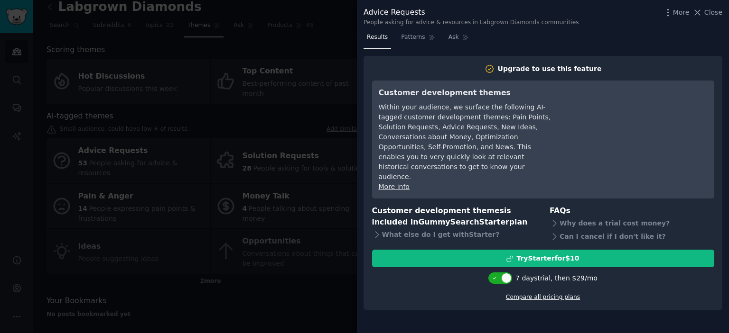
click at [528, 294] on link "Compare all pricing plans" at bounding box center [543, 297] width 74 height 7
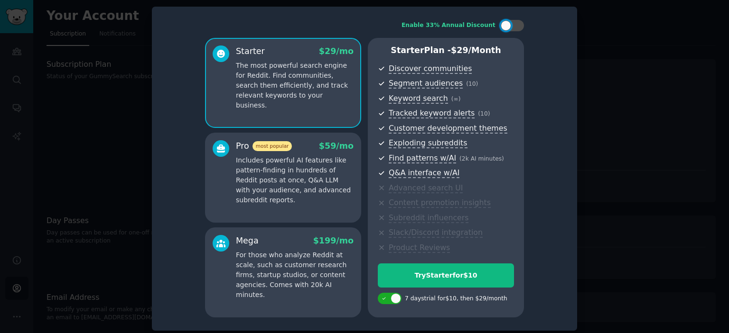
click at [235, 158] on div "Pro most popular $ 59 /mo Includes powerful AI features like pattern-finding in…" at bounding box center [283, 172] width 141 height 65
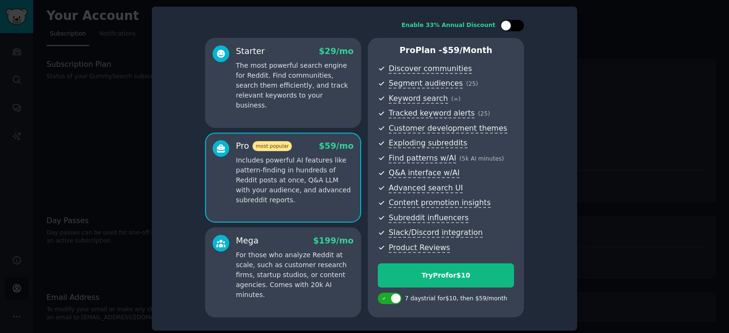
click at [503, 24] on div at bounding box center [505, 25] width 10 height 10
checkbox input "true"
click at [611, 60] on div at bounding box center [364, 166] width 729 height 333
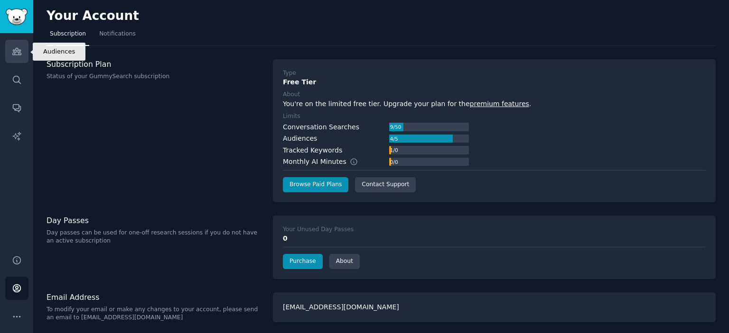
click at [19, 54] on icon "Sidebar" at bounding box center [16, 51] width 9 height 7
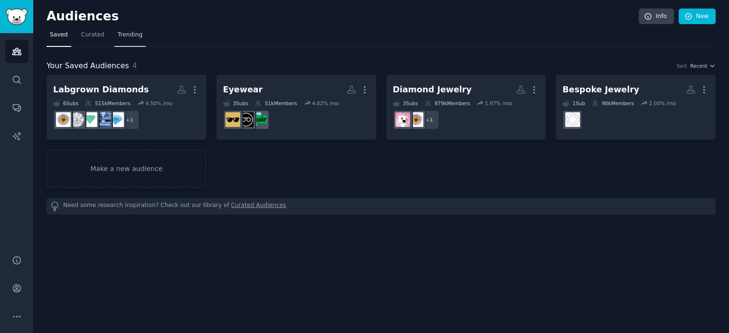
click at [120, 37] on span "Trending" at bounding box center [130, 35] width 25 height 9
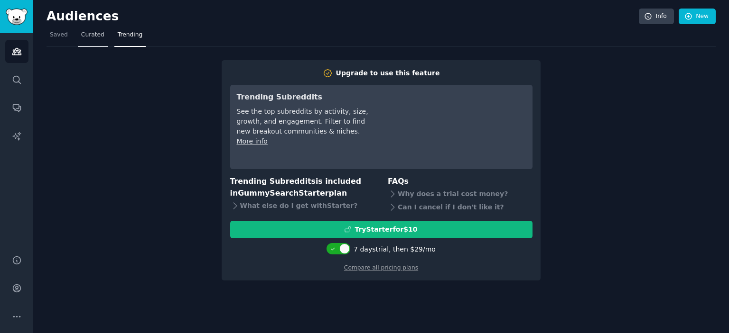
click at [93, 32] on span "Curated" at bounding box center [92, 35] width 23 height 9
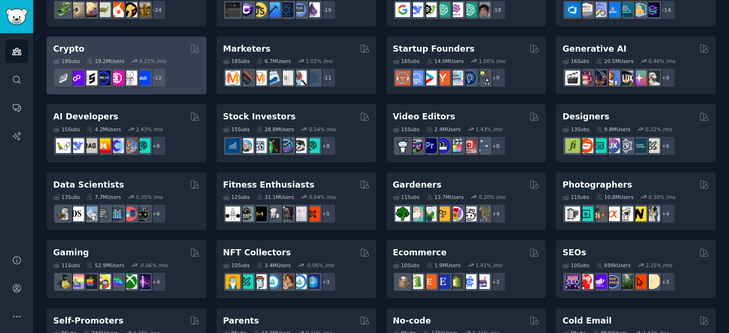
scroll to position [157, 0]
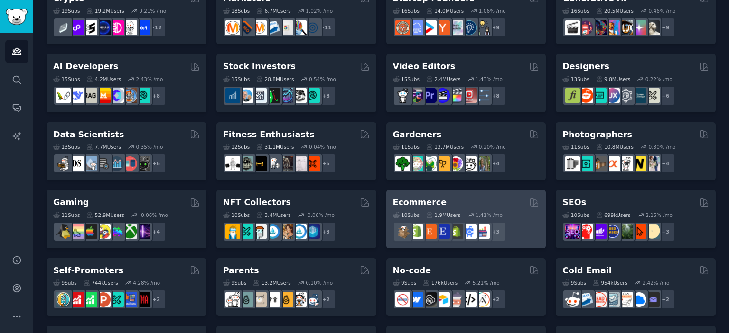
click at [501, 209] on div "10 Sub s 1.9M Users 1.41 % /mo r/ecommercemarketing + 3" at bounding box center [466, 225] width 147 height 33
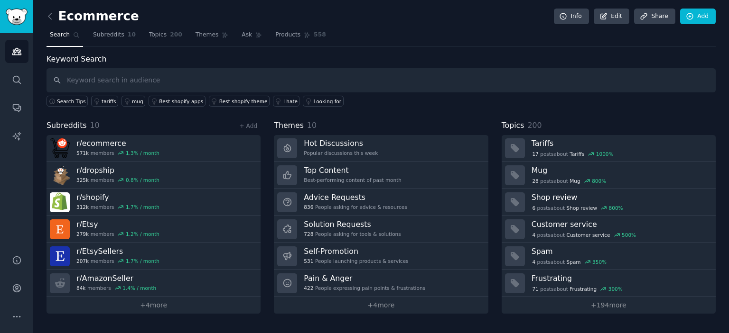
click at [171, 75] on input "text" at bounding box center [380, 80] width 669 height 24
type input "dropship"
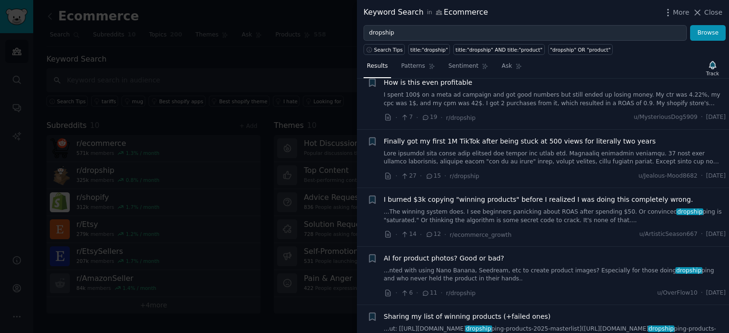
scroll to position [1466, 0]
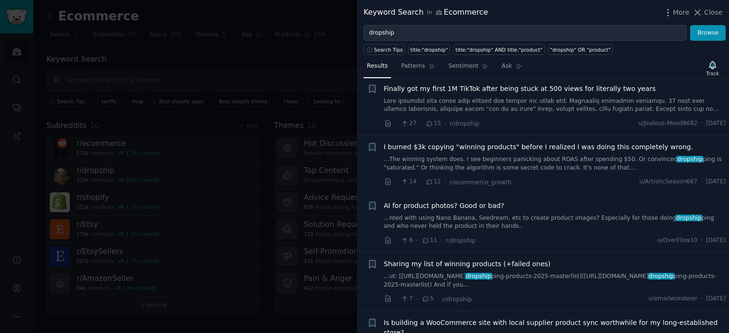
click at [259, 223] on div at bounding box center [364, 166] width 729 height 333
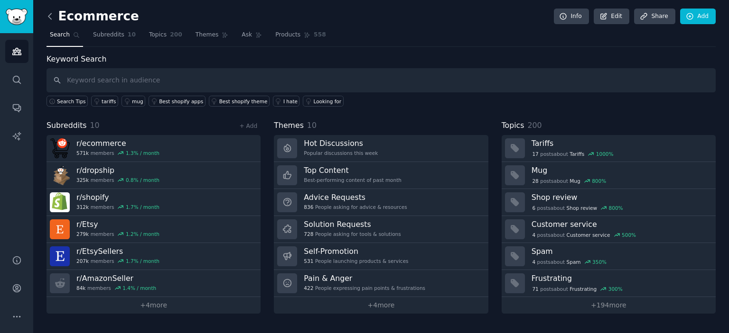
click at [48, 18] on icon at bounding box center [50, 16] width 10 height 10
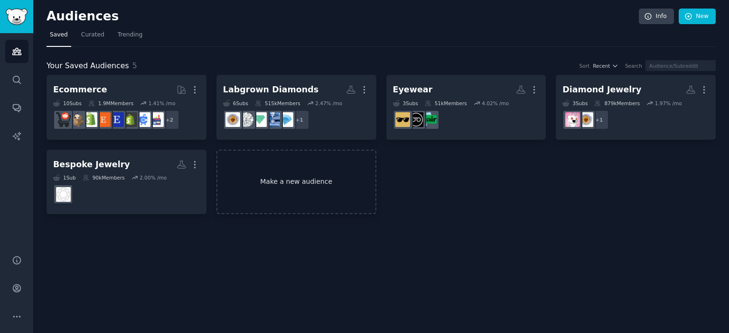
click at [334, 185] on link "Make a new audience" at bounding box center [296, 182] width 160 height 65
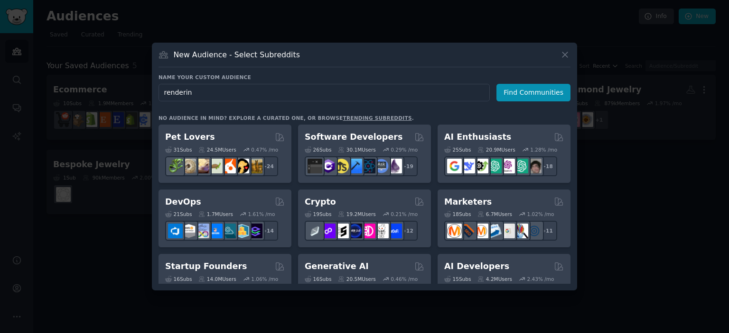
type input "rendering"
click button "Find Communities" at bounding box center [533, 93] width 74 height 18
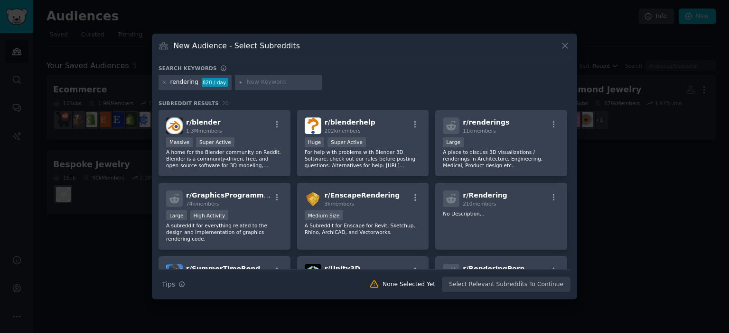
click at [273, 85] on input "text" at bounding box center [282, 82] width 72 height 9
click at [162, 81] on icon at bounding box center [164, 82] width 5 height 5
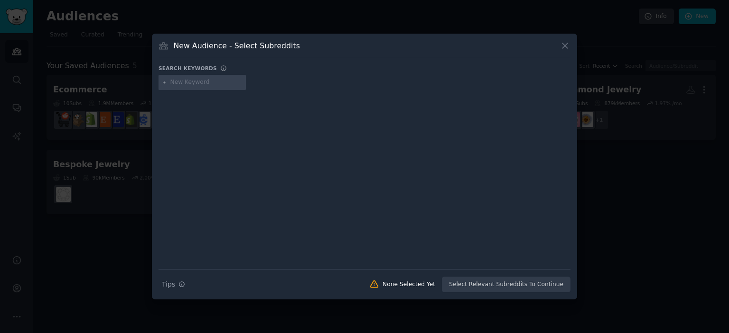
click at [225, 85] on input "text" at bounding box center [206, 82] width 72 height 9
type input "Jewelry Rendering"
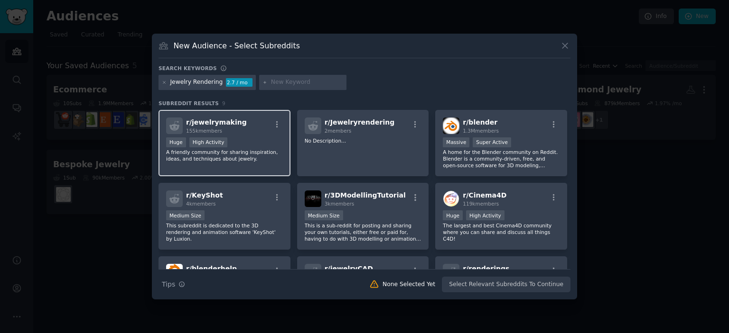
click at [254, 151] on p "A friendly community for sharing inspiration, ideas, and techniques about jewel…" at bounding box center [224, 155] width 117 height 13
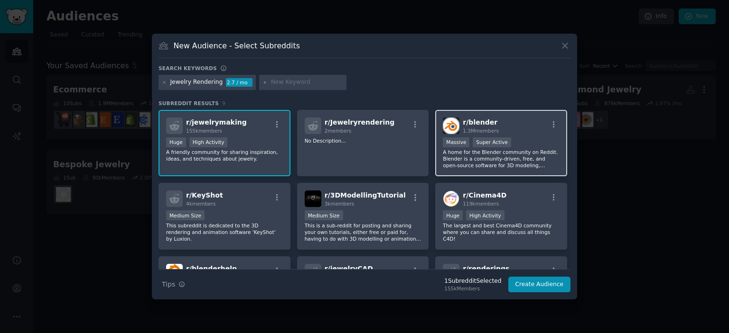
scroll to position [52, 0]
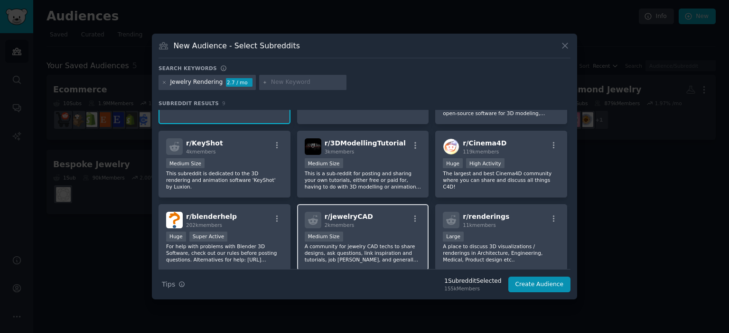
click at [372, 244] on p "A community for jewelry CAD techs to share designs, ask questions, link inspira…" at bounding box center [363, 253] width 117 height 20
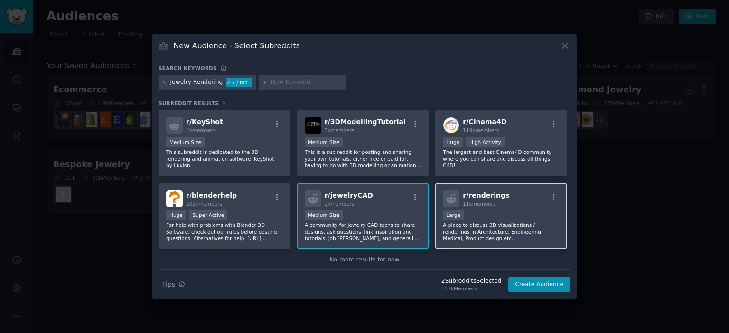
scroll to position [85, 0]
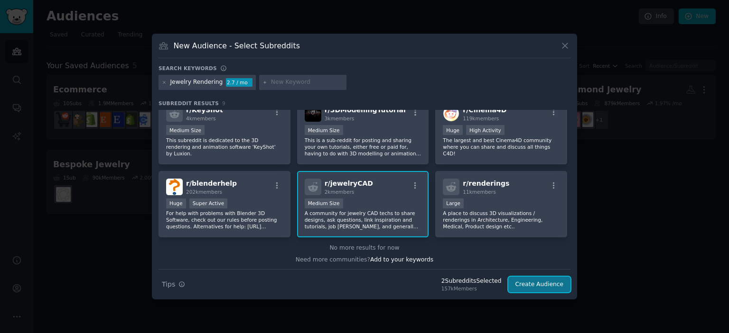
click at [539, 287] on button "Create Audience" at bounding box center [539, 285] width 63 height 16
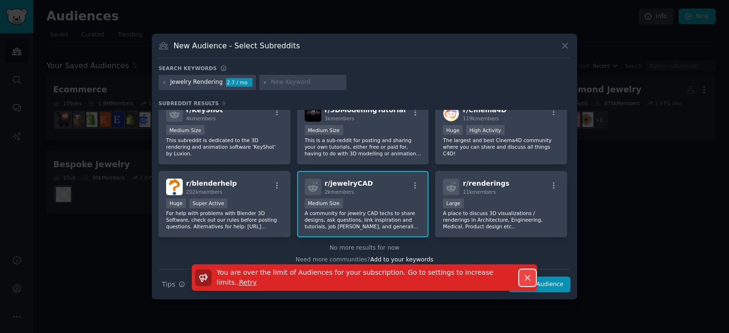
click at [527, 278] on icon "button" at bounding box center [527, 278] width 10 height 10
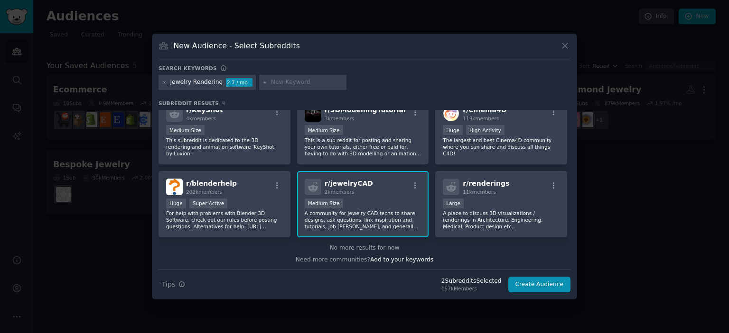
click at [399, 207] on div "Medium Size" at bounding box center [363, 205] width 117 height 12
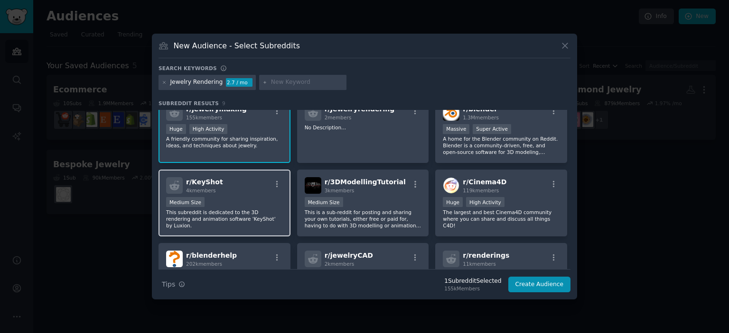
scroll to position [0, 0]
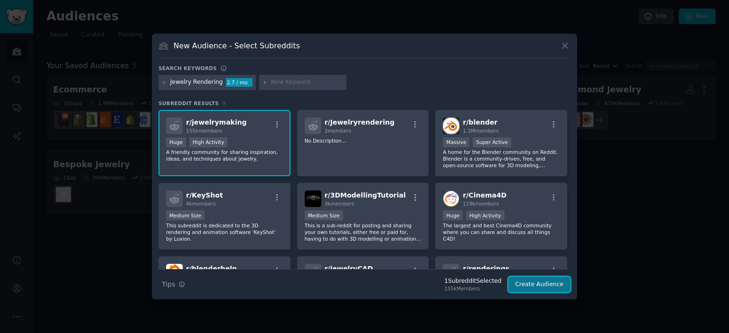
click at [530, 285] on button "Create Audience" at bounding box center [539, 285] width 63 height 16
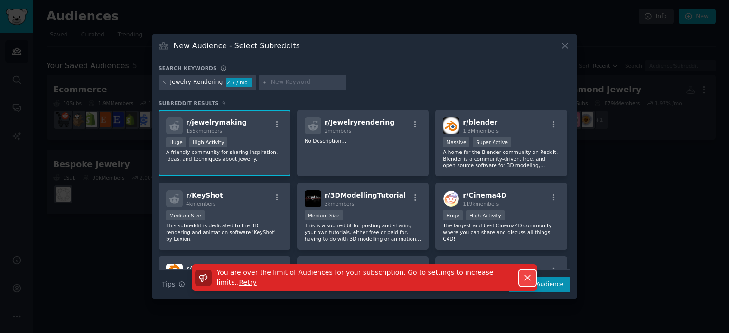
click at [523, 276] on icon "button" at bounding box center [527, 278] width 10 height 10
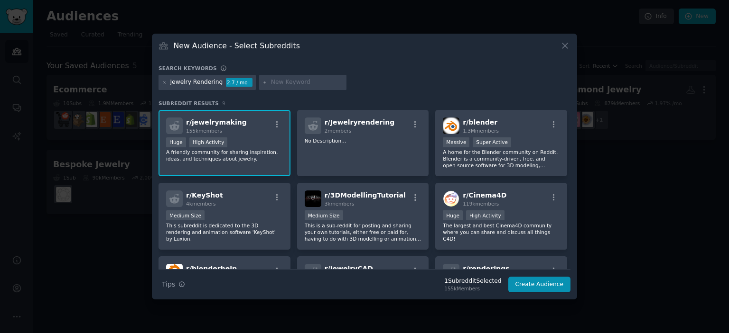
click at [238, 145] on div "Huge High Activity" at bounding box center [224, 144] width 117 height 12
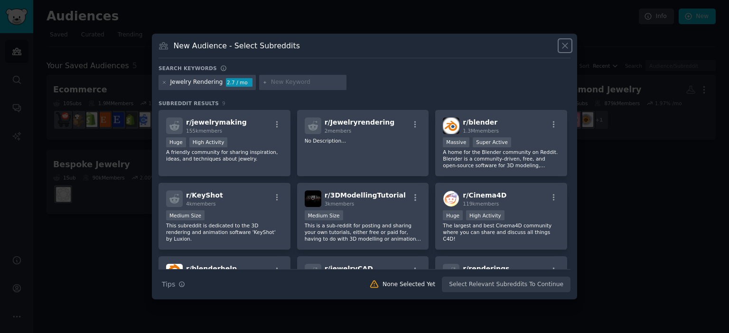
click at [564, 45] on icon at bounding box center [565, 46] width 10 height 10
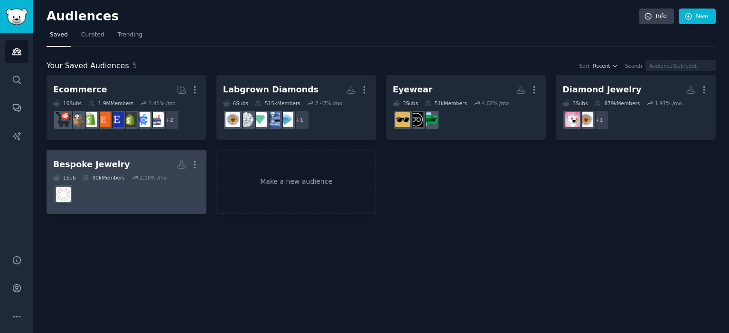
click at [161, 189] on dd at bounding box center [126, 194] width 147 height 27
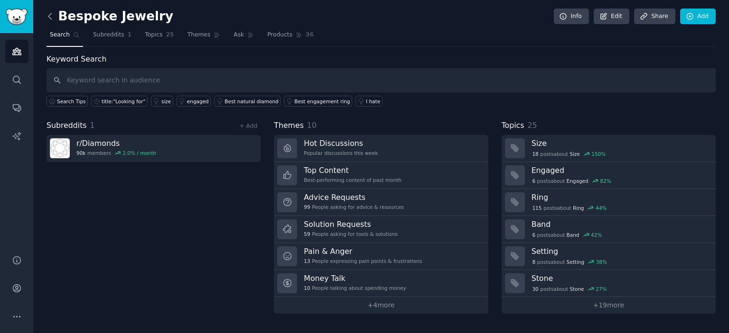
click at [49, 15] on icon at bounding box center [49, 16] width 3 height 6
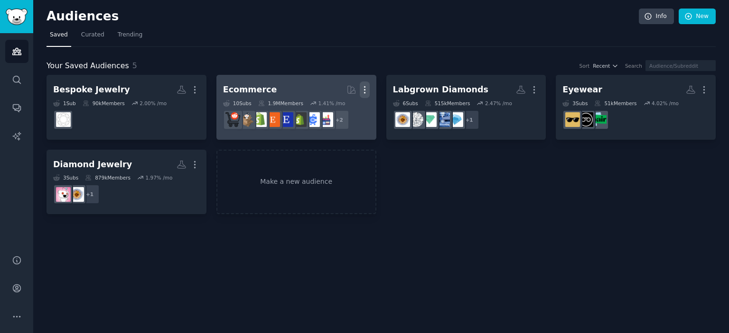
click at [364, 90] on icon "button" at bounding box center [364, 90] width 1 height 7
click at [344, 115] on div "Delete" at bounding box center [331, 110] width 45 height 20
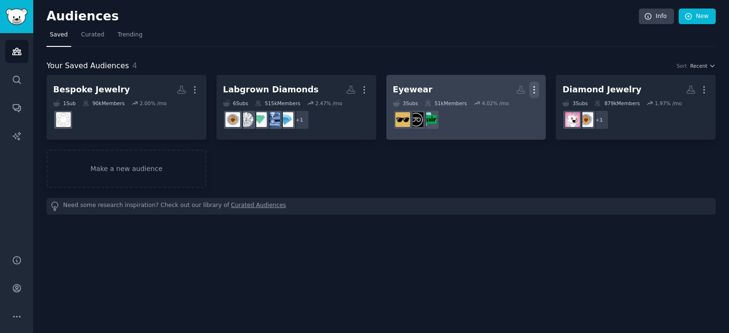
click at [533, 88] on icon "button" at bounding box center [534, 90] width 10 height 10
click at [509, 111] on p "Delete" at bounding box center [508, 110] width 22 height 10
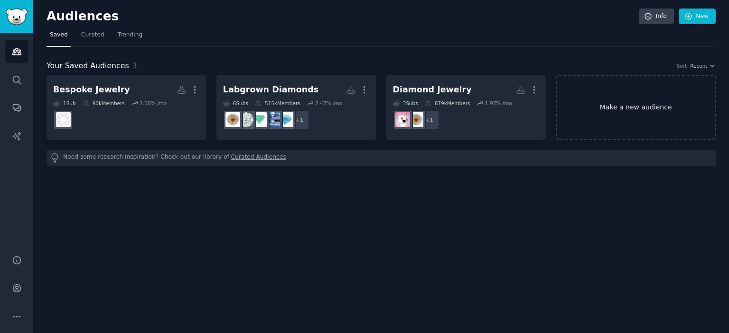
click at [661, 115] on link "Make a new audience" at bounding box center [635, 107] width 160 height 65
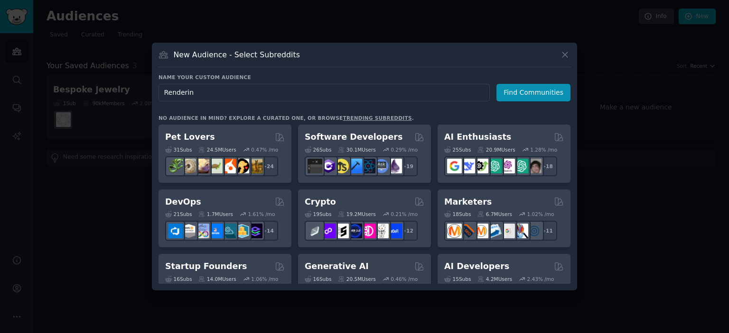
type input "Rendering"
click button "Find Communities" at bounding box center [533, 93] width 74 height 18
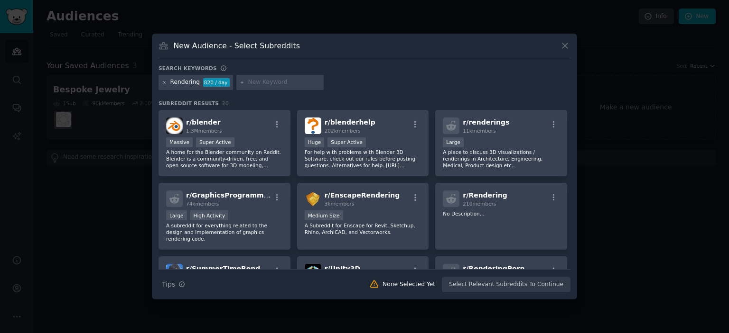
click at [164, 81] on icon at bounding box center [164, 82] width 5 height 5
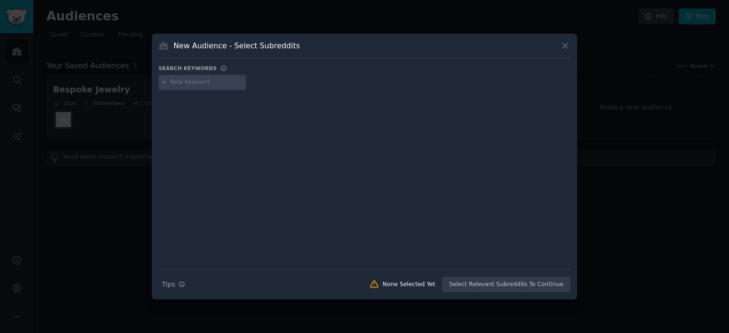
click at [210, 83] on input "text" at bounding box center [206, 82] width 72 height 9
type input "jewelryrendering"
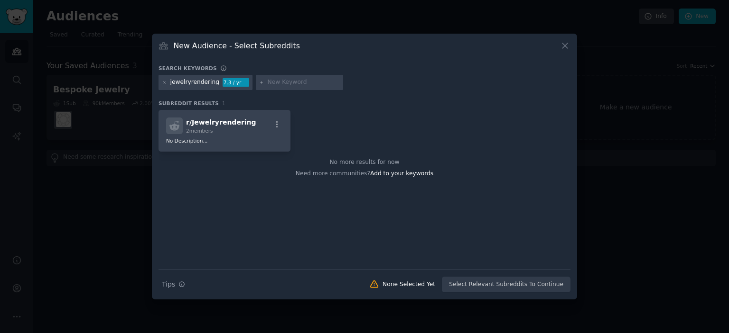
click at [197, 83] on div "jewelryrendering" at bounding box center [194, 82] width 49 height 9
click at [177, 77] on div "jewelryrendering 7.3 / yr" at bounding box center [205, 82] width 94 height 15
click at [164, 84] on icon at bounding box center [164, 82] width 5 height 5
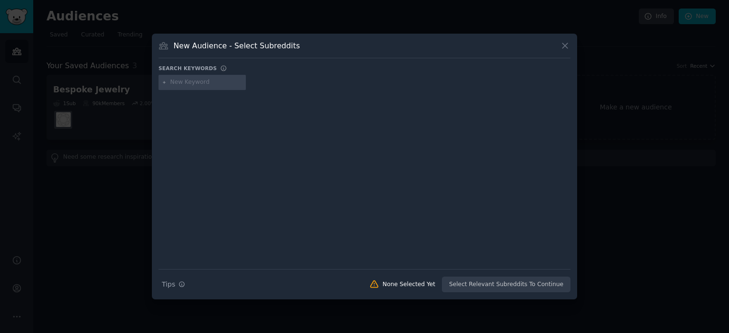
click at [176, 84] on input "text" at bounding box center [206, 82] width 72 height 9
type input "r"
type input "Jewelry Rendering"
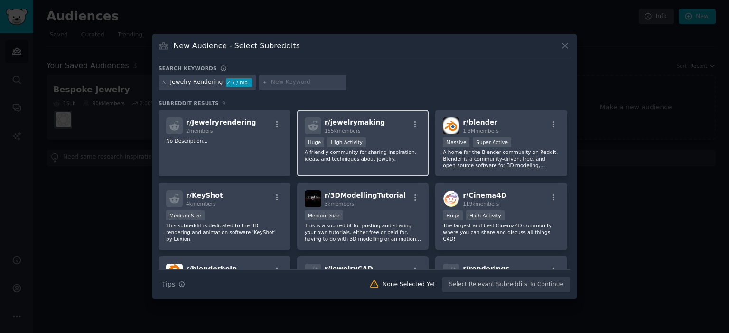
click at [410, 162] on p "A friendly community for sharing inspiration, ideas, and techniques about jewel…" at bounding box center [363, 155] width 117 height 13
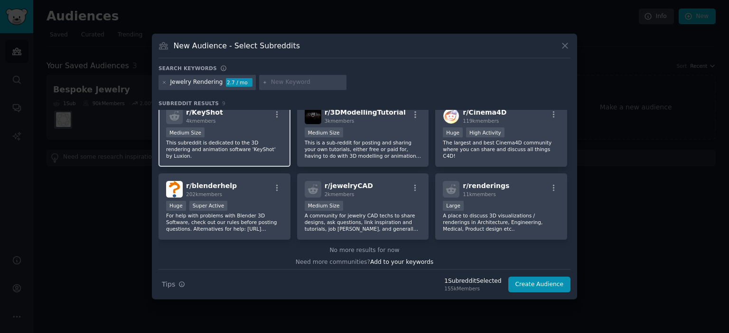
scroll to position [85, 0]
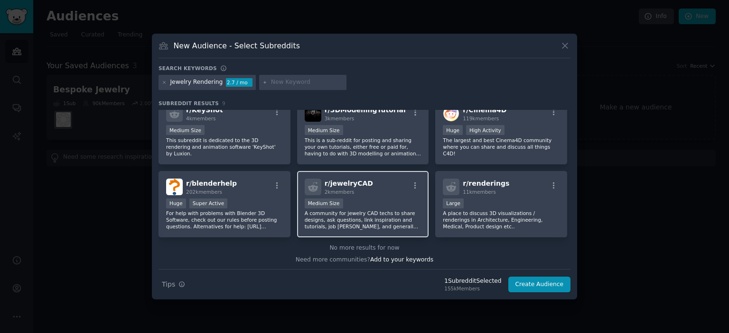
click at [399, 211] on p "A community for jewelry CAD techs to share designs, ask questions, link inspira…" at bounding box center [363, 220] width 117 height 20
click at [547, 287] on button "Create Audience" at bounding box center [539, 285] width 63 height 16
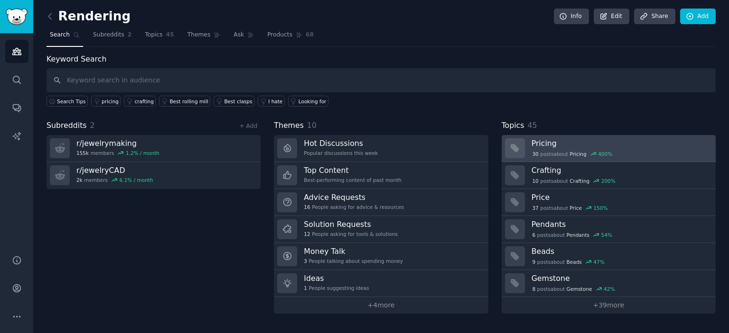
click at [647, 139] on h3 "Pricing" at bounding box center [619, 144] width 177 height 10
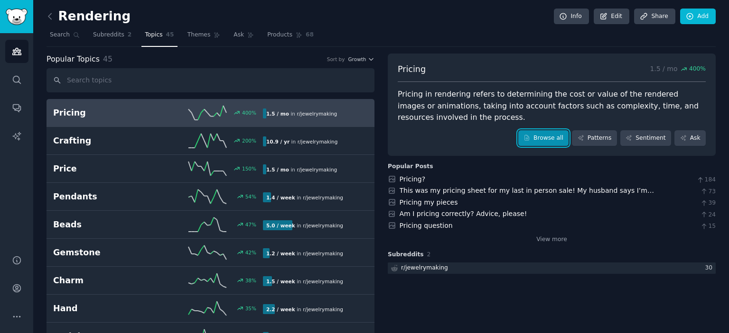
click at [553, 143] on link "Browse all" at bounding box center [543, 138] width 51 height 16
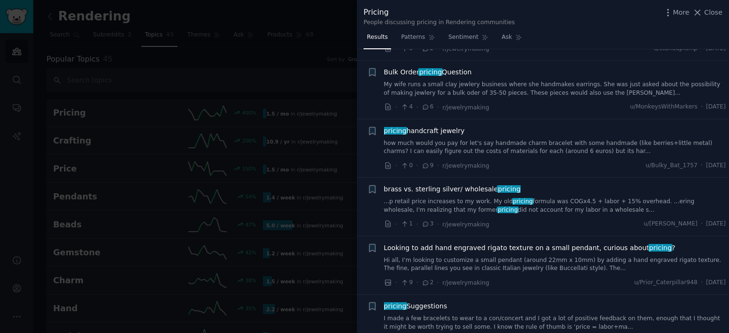
scroll to position [419, 0]
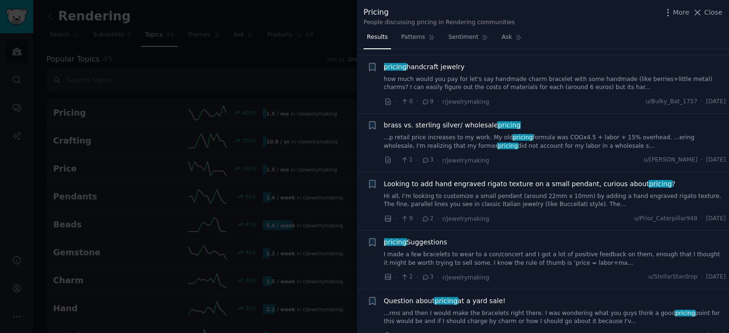
click at [287, 64] on div at bounding box center [364, 166] width 729 height 333
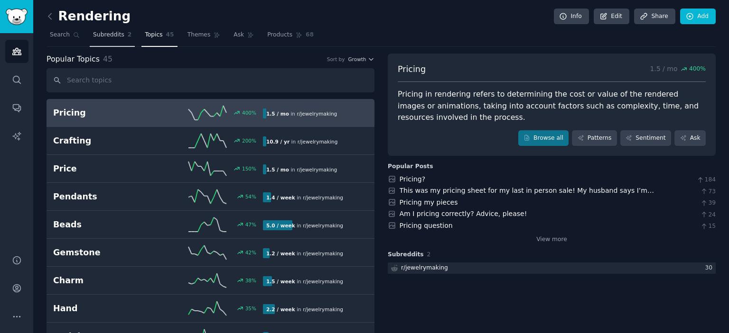
click at [106, 41] on link "Subreddits 2" at bounding box center [112, 37] width 45 height 19
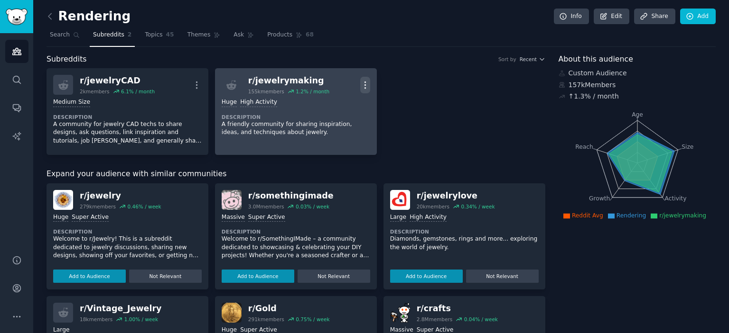
click at [363, 86] on icon "button" at bounding box center [365, 85] width 10 height 10
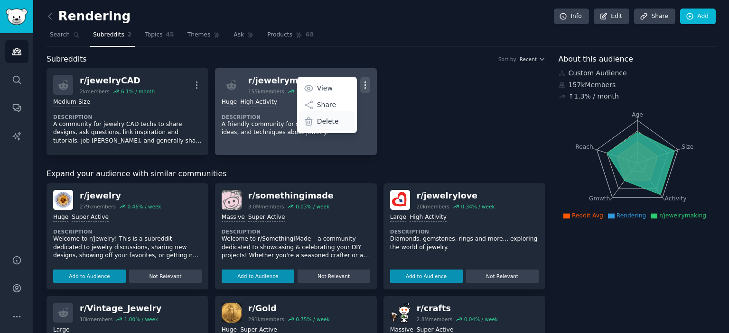
click at [325, 124] on p "Delete" at bounding box center [328, 122] width 22 height 10
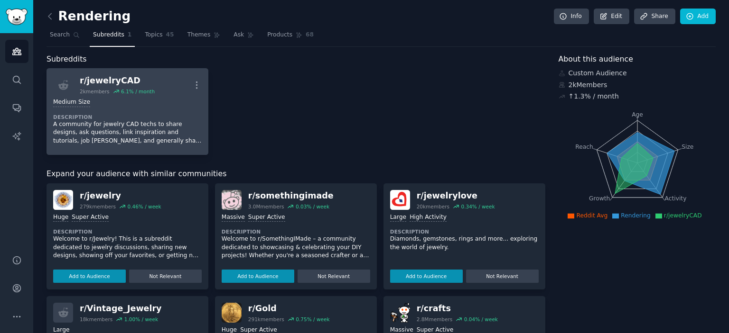
click at [124, 115] on dt "Description" at bounding box center [127, 117] width 148 height 7
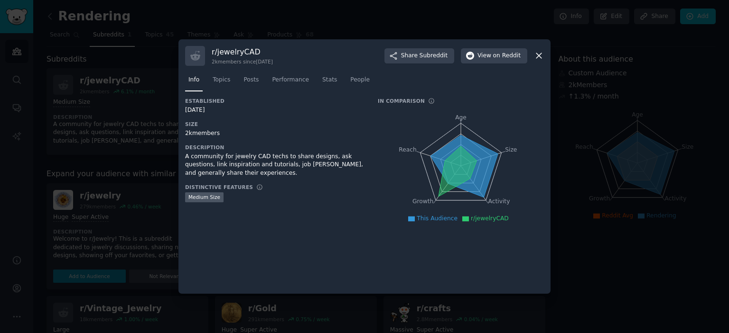
click at [538, 56] on icon at bounding box center [538, 56] width 5 height 5
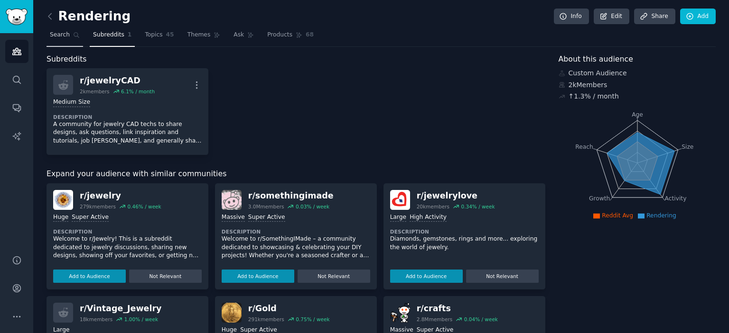
click at [65, 34] on span "Search" at bounding box center [60, 35] width 20 height 9
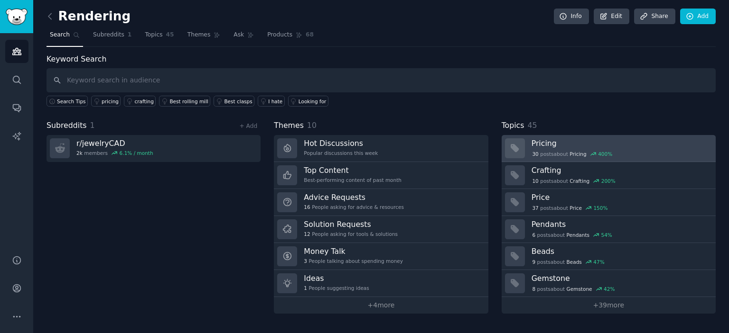
click at [602, 142] on h3 "Pricing" at bounding box center [619, 144] width 177 height 10
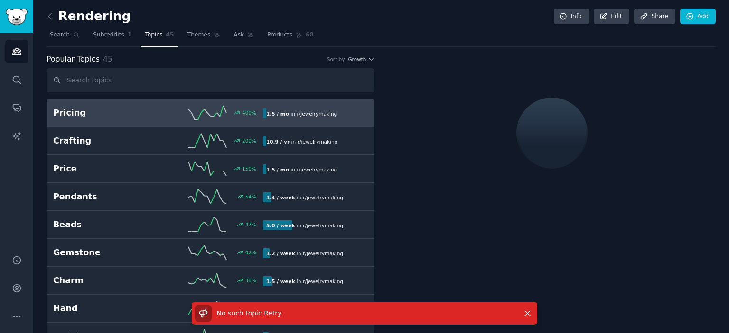
click at [270, 316] on span "Retry" at bounding box center [273, 314] width 18 height 8
click at [103, 41] on link "Subreddits 1" at bounding box center [112, 37] width 45 height 19
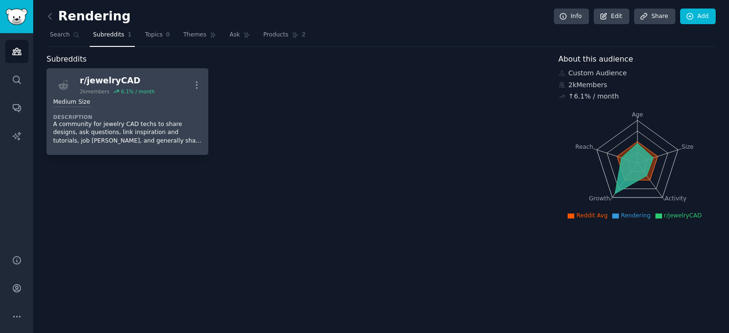
click at [168, 105] on div "Medium Size" at bounding box center [127, 102] width 148 height 9
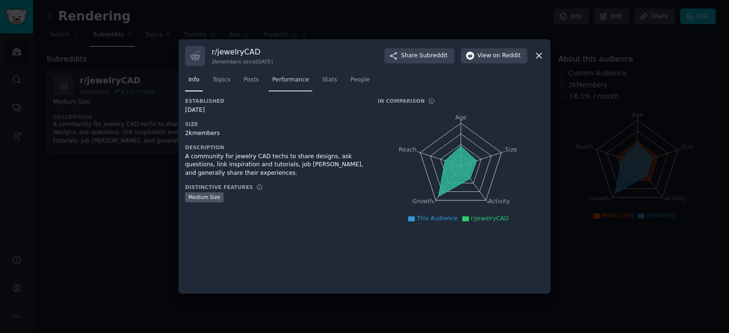
click at [282, 81] on span "Performance" at bounding box center [290, 80] width 37 height 9
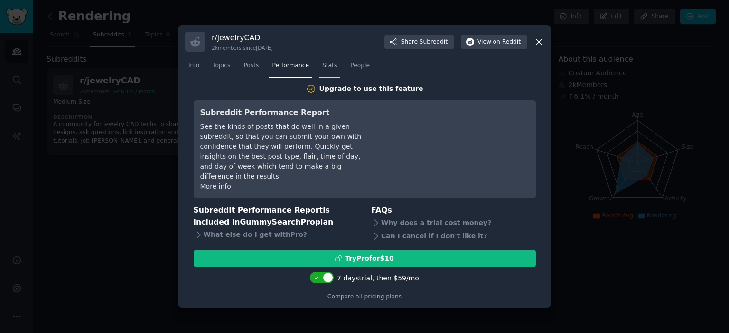
click at [322, 70] on span "Stats" at bounding box center [329, 66] width 15 height 9
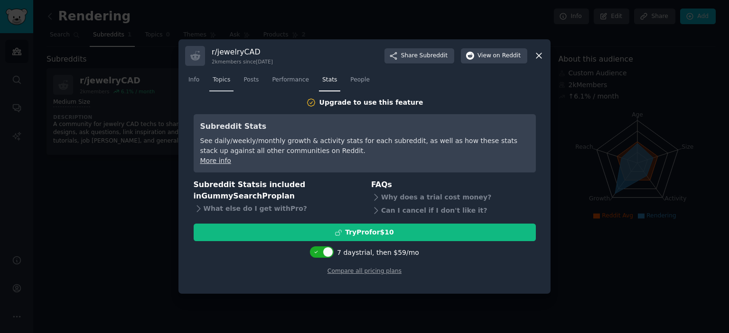
click at [229, 75] on link "Topics" at bounding box center [221, 82] width 24 height 19
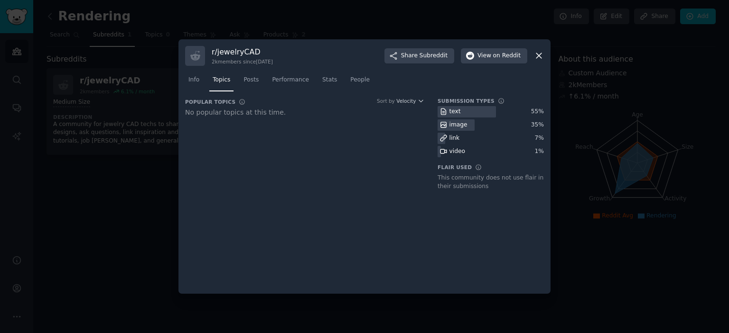
click at [463, 108] on div at bounding box center [466, 112] width 58 height 12
click at [350, 79] on span "People" at bounding box center [359, 80] width 19 height 9
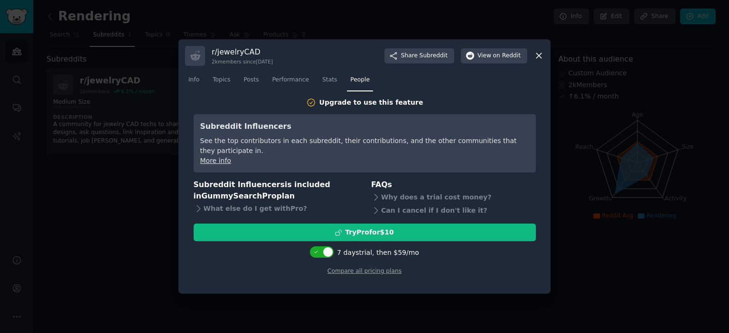
click at [178, 71] on div at bounding box center [364, 166] width 729 height 333
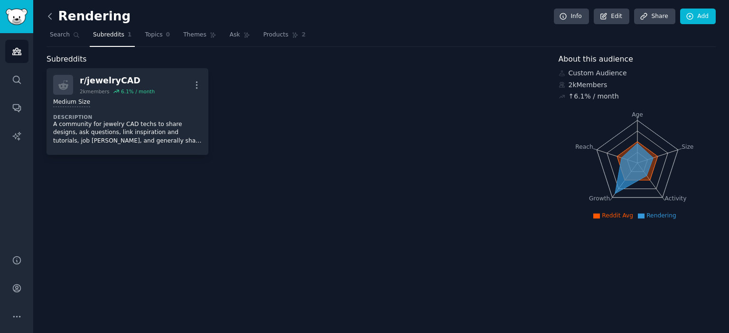
click at [53, 18] on icon at bounding box center [50, 16] width 10 height 10
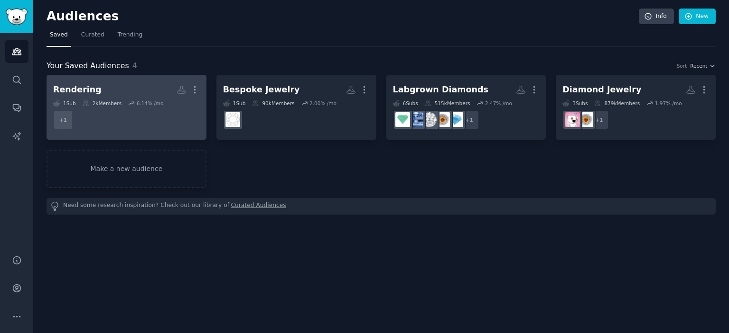
click at [143, 128] on dd "+ 1" at bounding box center [126, 120] width 147 height 27
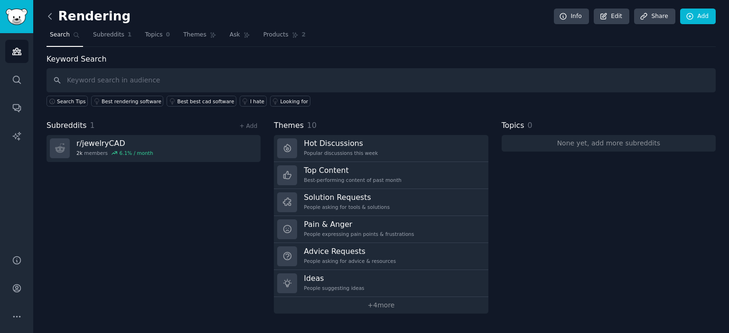
click at [52, 16] on icon at bounding box center [50, 16] width 10 height 10
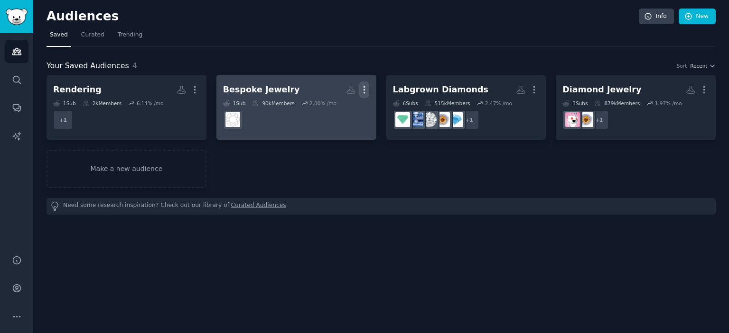
click at [368, 96] on button "More" at bounding box center [364, 90] width 10 height 17
click at [352, 107] on div "Delete" at bounding box center [331, 110] width 45 height 20
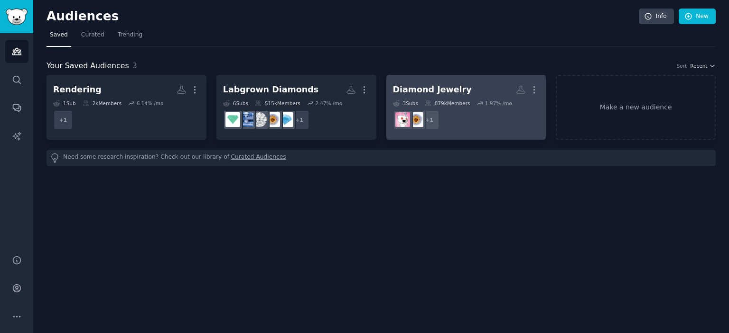
click at [472, 106] on div "3 Sub s 879k Members 1.97 % /mo" at bounding box center [466, 103] width 147 height 7
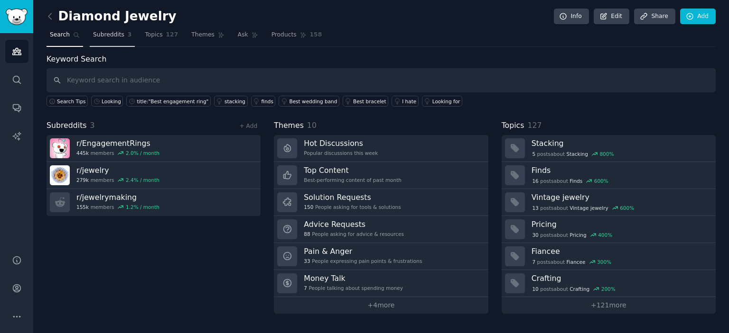
click at [111, 34] on span "Subreddits" at bounding box center [108, 35] width 31 height 9
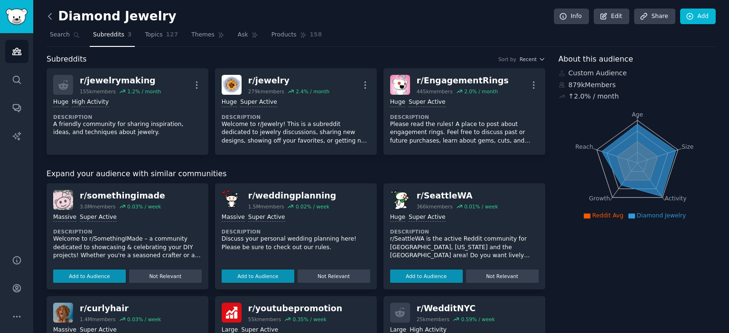
click at [51, 13] on icon at bounding box center [49, 16] width 3 height 6
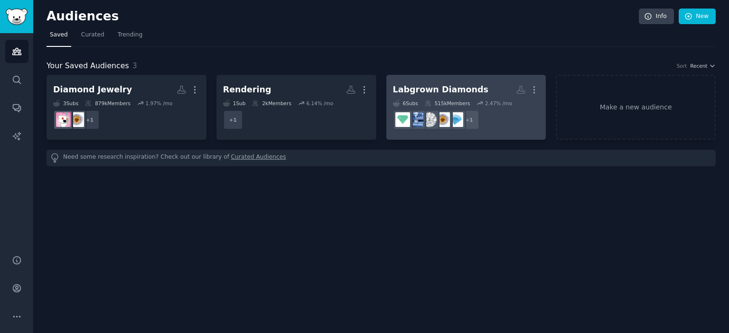
click at [523, 126] on dd "+ 1" at bounding box center [466, 120] width 147 height 27
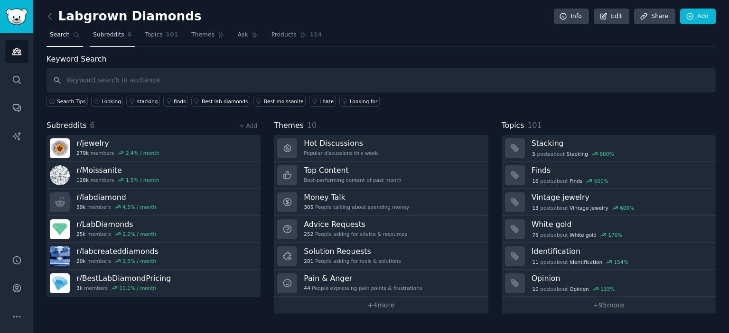
click at [109, 34] on span "Subreddits" at bounding box center [108, 35] width 31 height 9
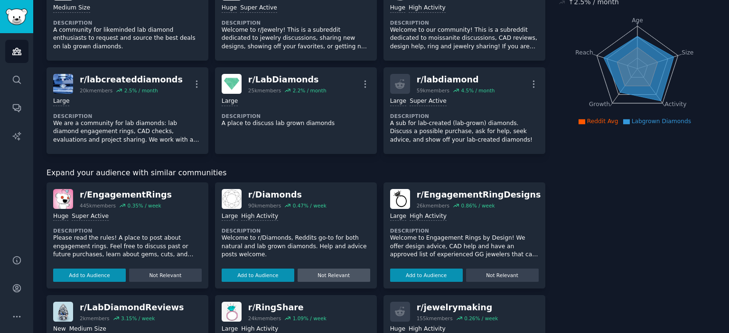
scroll to position [157, 0]
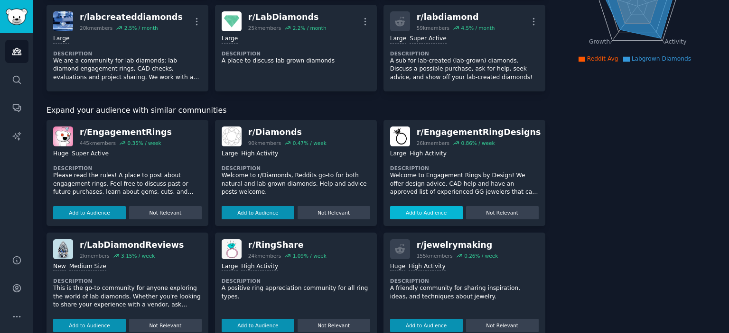
click at [435, 213] on button "Add to Audience" at bounding box center [426, 212] width 73 height 13
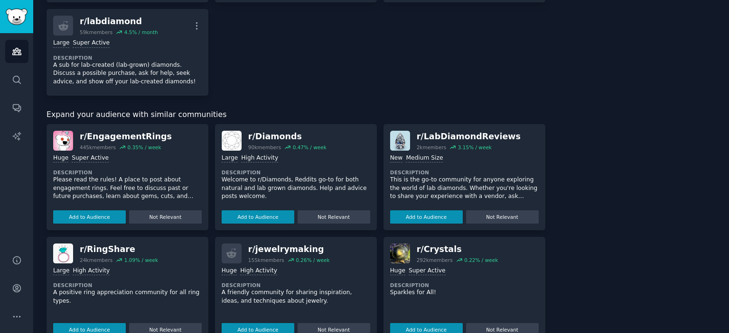
scroll to position [262, 0]
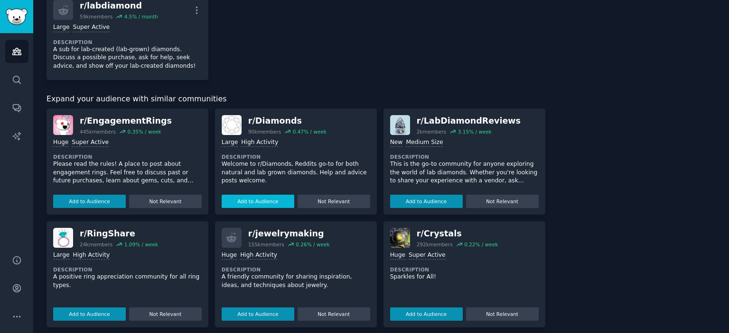
click at [264, 205] on button "Add to Audience" at bounding box center [258, 201] width 73 height 13
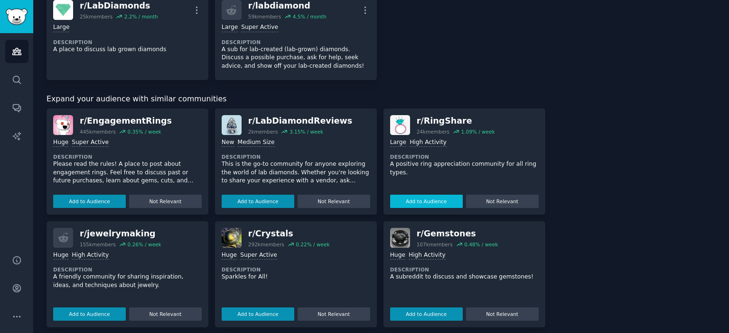
click at [443, 204] on button "Add to Audience" at bounding box center [426, 201] width 73 height 13
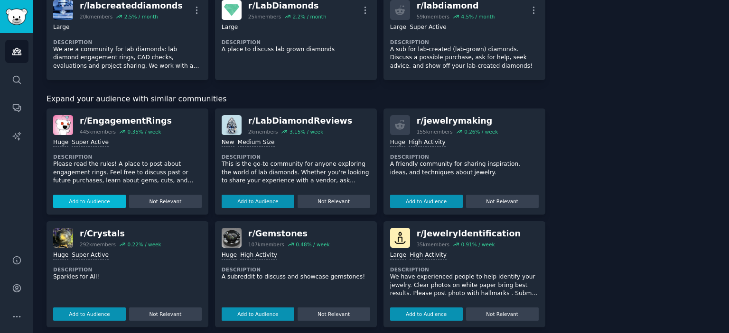
click at [103, 198] on button "Add to Audience" at bounding box center [89, 201] width 73 height 13
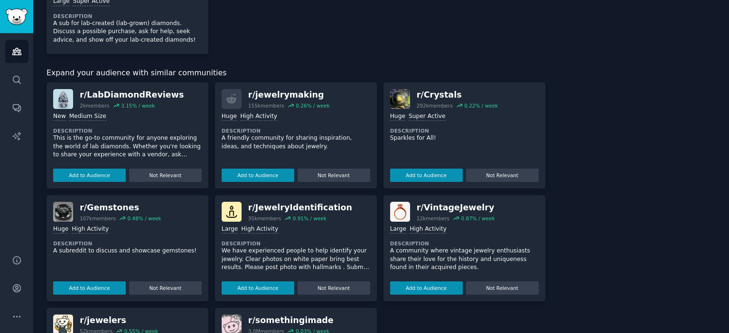
scroll to position [474, 0]
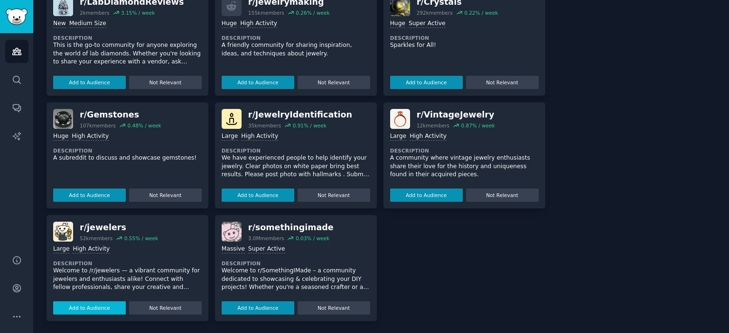
click at [96, 305] on button "Add to Audience" at bounding box center [89, 308] width 73 height 13
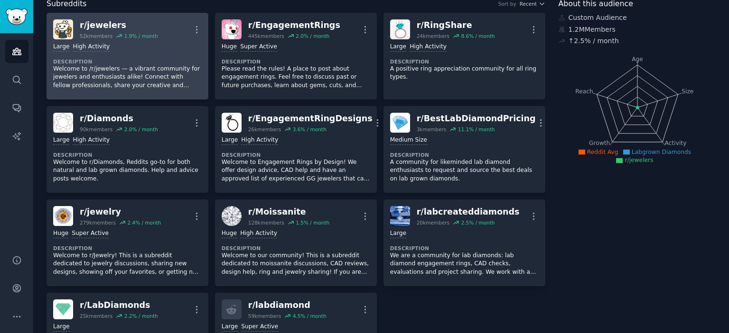
scroll to position [0, 0]
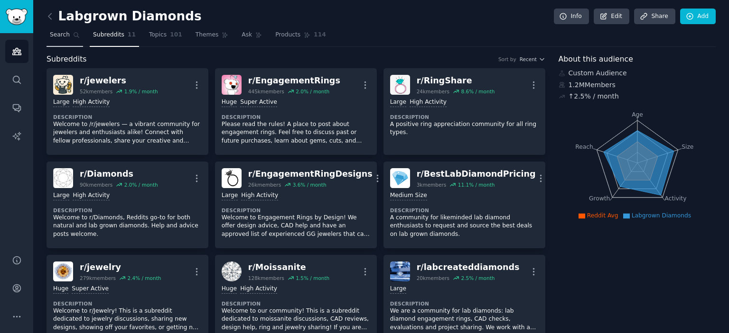
click at [55, 33] on span "Search" at bounding box center [60, 35] width 20 height 9
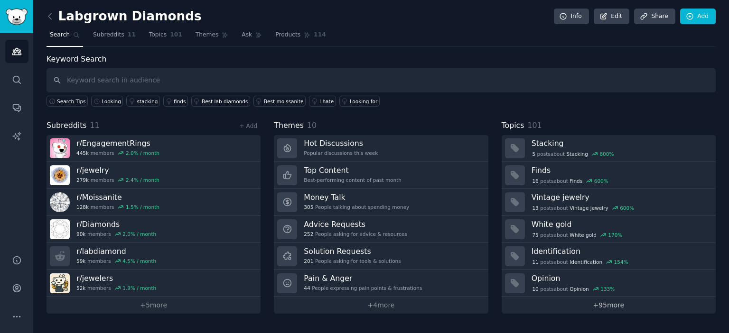
click at [623, 303] on link "+ 95 more" at bounding box center [608, 305] width 214 height 17
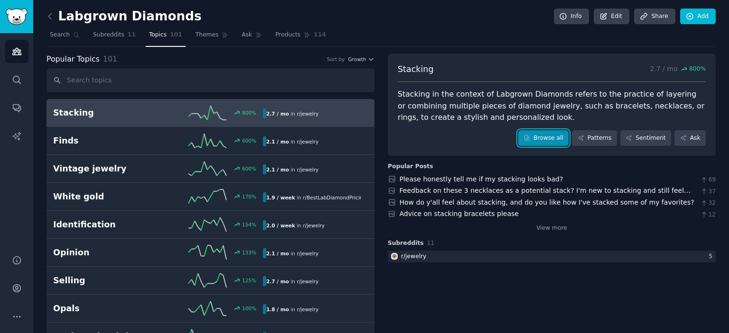
click at [559, 138] on link "Browse all" at bounding box center [543, 138] width 51 height 16
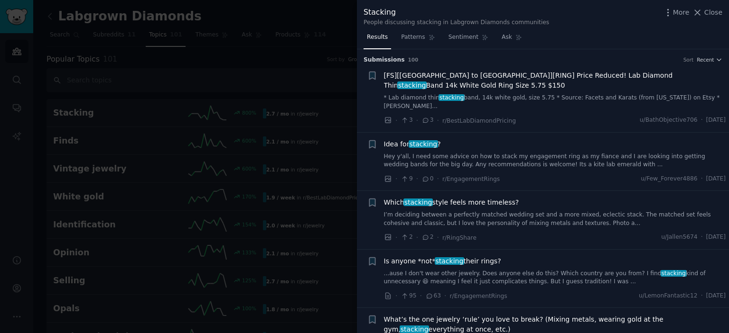
click at [489, 94] on link "* Lab diamond thin stacking band, 14k white gold, size 5.75 * Source: Facets an…" at bounding box center [555, 102] width 342 height 17
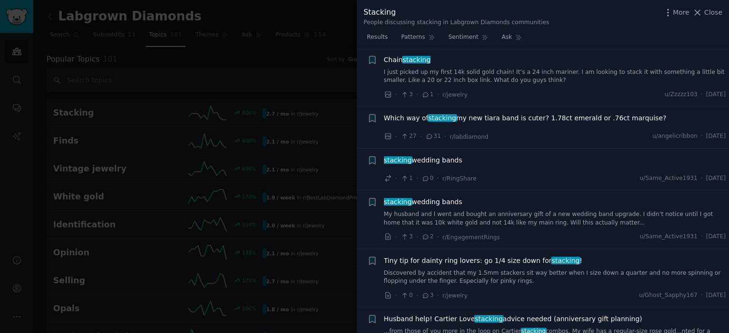
scroll to position [1795, 0]
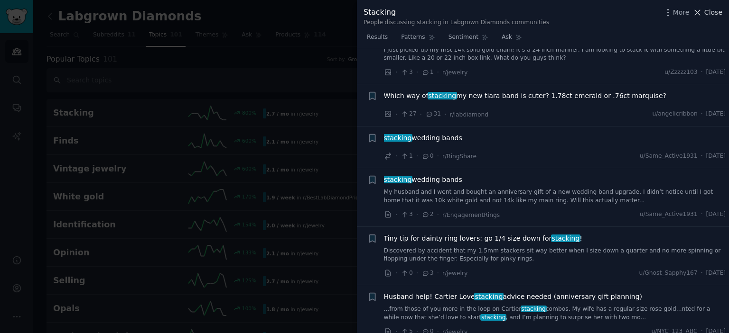
click at [717, 12] on span "Close" at bounding box center [713, 13] width 18 height 10
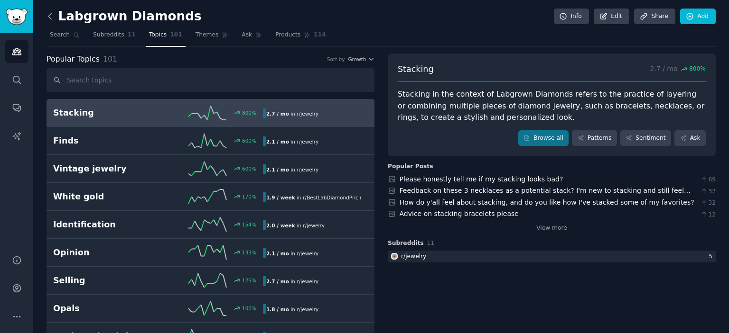
click at [50, 19] on icon at bounding box center [50, 16] width 10 height 10
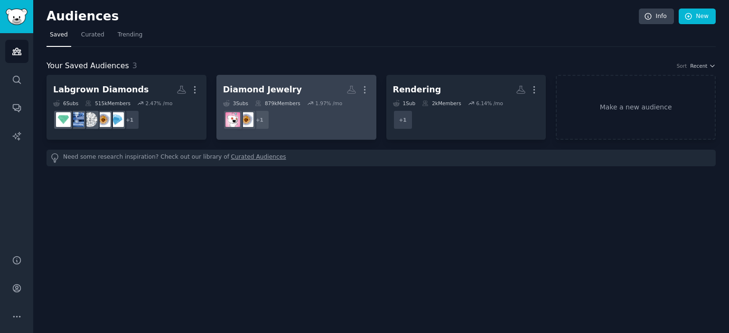
click at [293, 111] on dd "r/jewelrymaking + 1" at bounding box center [296, 120] width 147 height 27
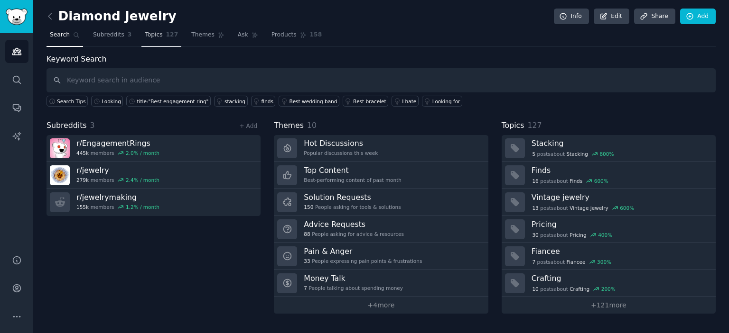
click at [157, 35] on link "Topics 127" at bounding box center [161, 37] width 40 height 19
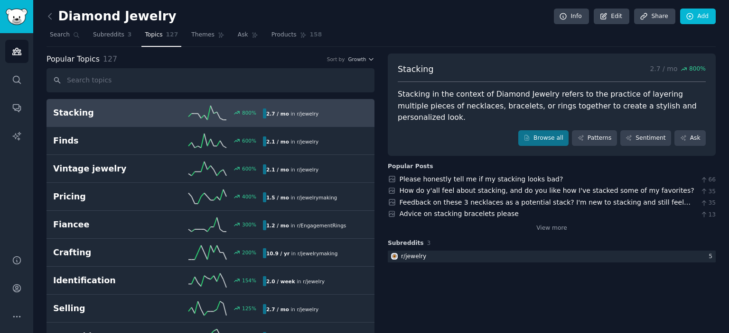
click at [56, 14] on link at bounding box center [52, 16] width 12 height 15
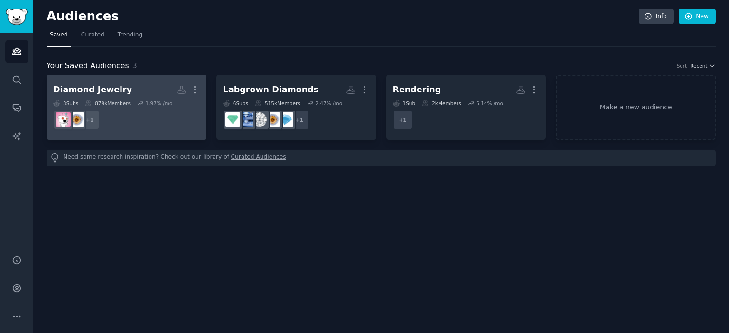
click at [128, 124] on dd "r/jewelrymaking + 1" at bounding box center [126, 120] width 147 height 27
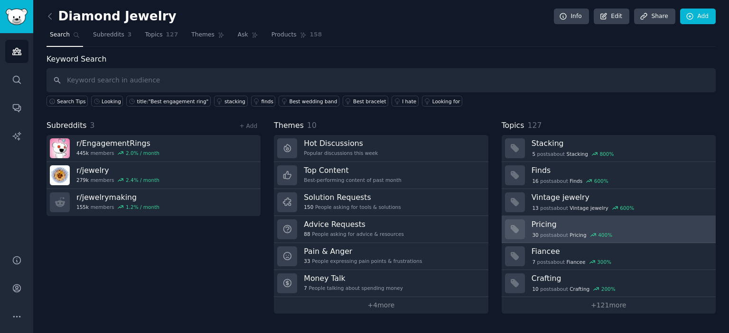
click at [623, 232] on div "30 post s about Pricing 400 %" at bounding box center [619, 235] width 177 height 9
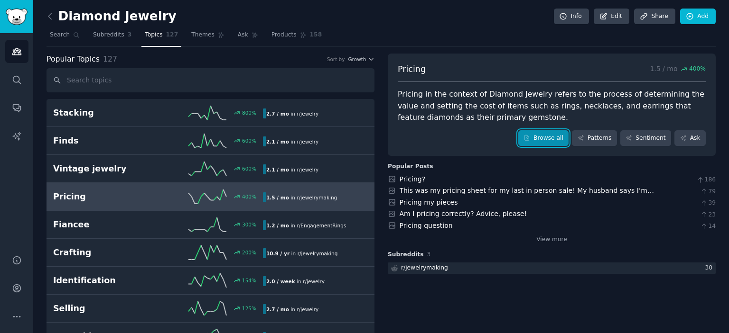
click at [551, 137] on link "Browse all" at bounding box center [543, 138] width 51 height 16
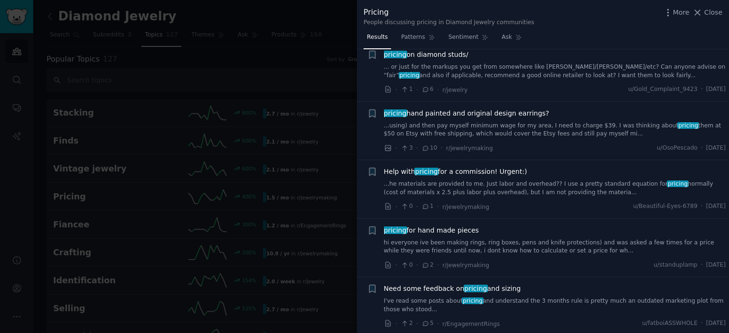
scroll to position [157, 0]
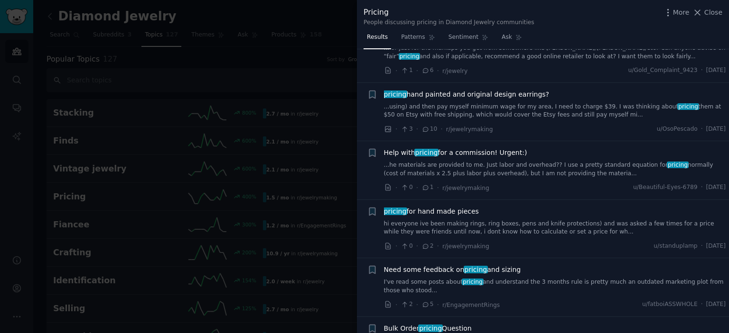
click at [326, 195] on div at bounding box center [364, 166] width 729 height 333
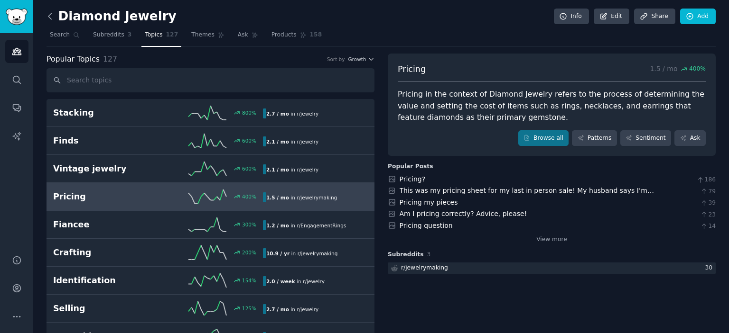
click at [48, 17] on icon at bounding box center [49, 16] width 3 height 6
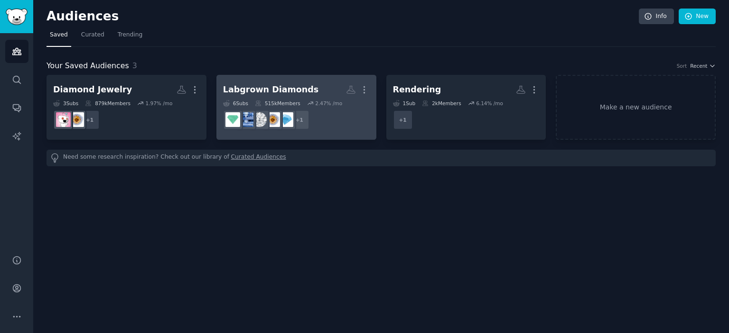
click at [334, 130] on dd "+ 1" at bounding box center [296, 120] width 147 height 27
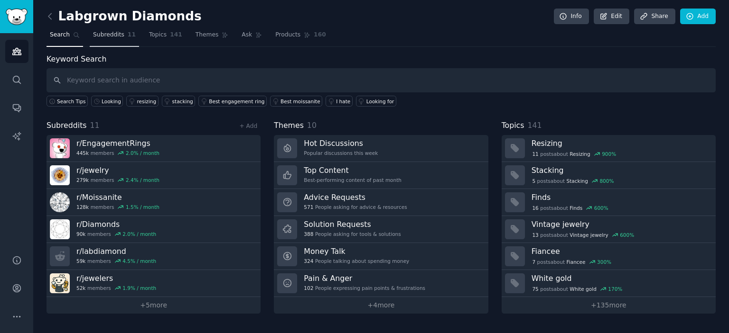
click at [113, 36] on span "Subreddits" at bounding box center [108, 35] width 31 height 9
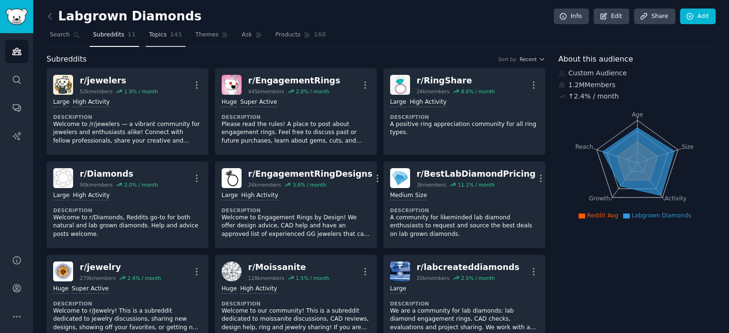
click at [155, 33] on span "Topics" at bounding box center [158, 35] width 18 height 9
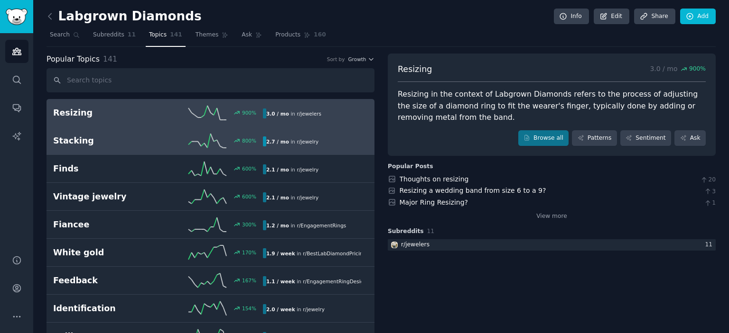
click at [145, 152] on link "Stacking 800 % 2.7 / mo in r/ jewelry" at bounding box center [210, 141] width 328 height 28
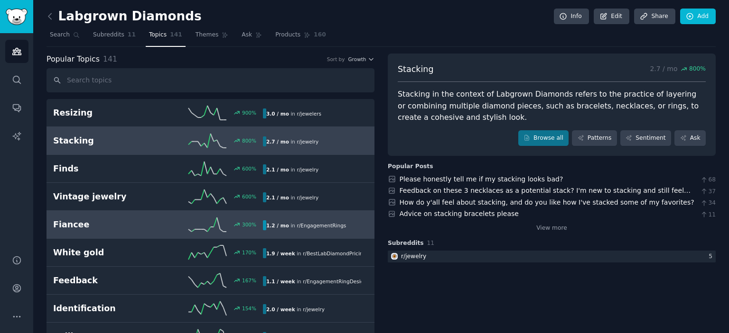
click at [137, 228] on h2 "Fiancee" at bounding box center [105, 225] width 105 height 12
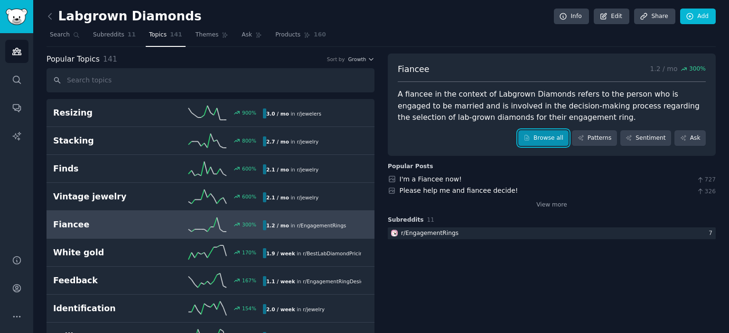
click at [554, 138] on link "Browse all" at bounding box center [543, 138] width 51 height 16
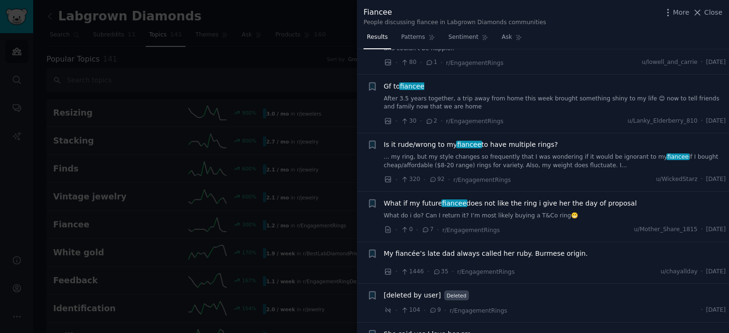
scroll to position [471, 0]
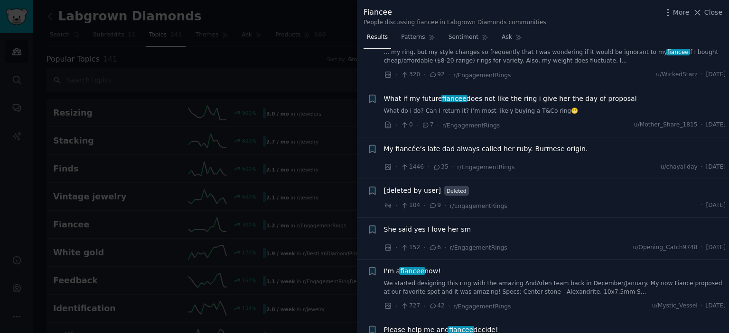
click at [309, 174] on div at bounding box center [364, 166] width 729 height 333
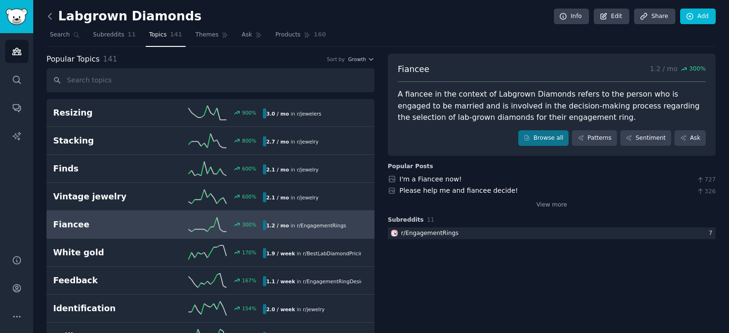
click at [54, 17] on icon at bounding box center [50, 16] width 10 height 10
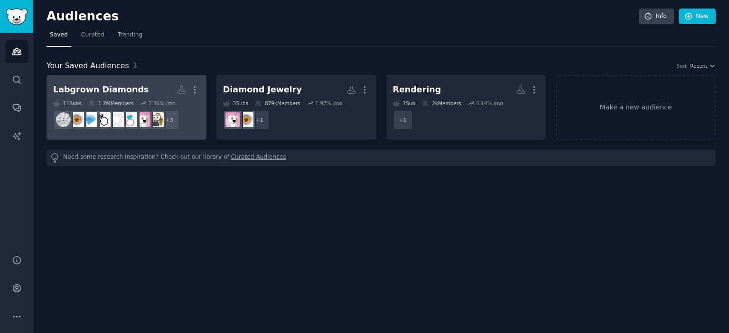
click at [105, 83] on h2 "Labgrown Diamonds More" at bounding box center [126, 90] width 147 height 17
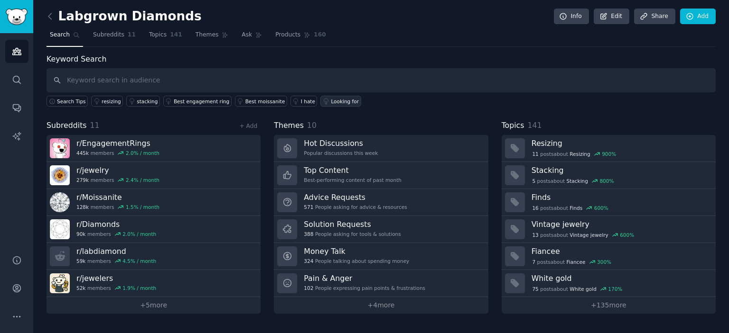
click at [331, 101] on div "Looking for" at bounding box center [345, 101] width 28 height 7
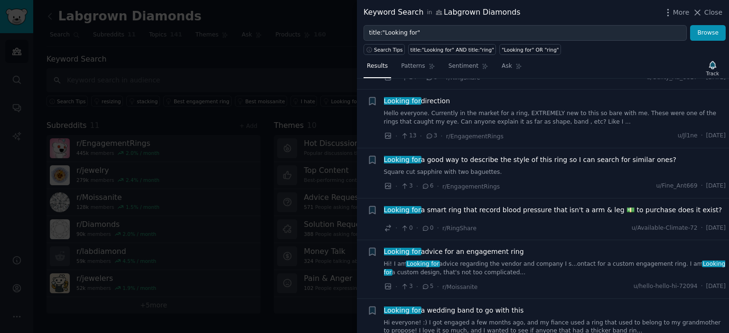
scroll to position [1257, 0]
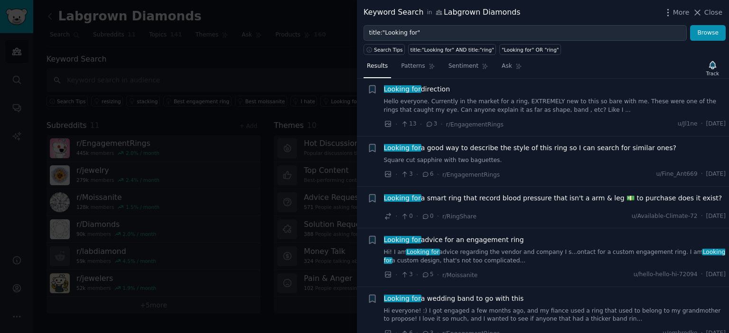
click at [320, 44] on div at bounding box center [364, 166] width 729 height 333
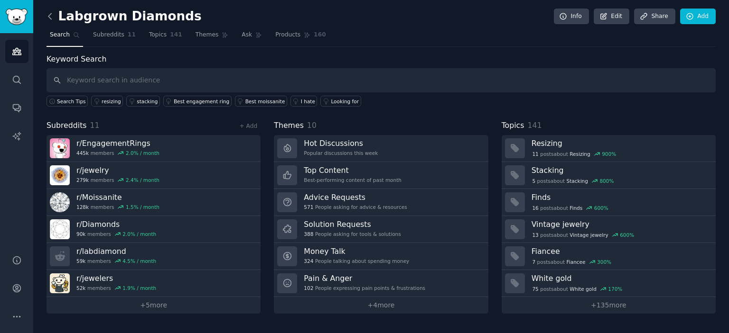
click at [48, 17] on icon at bounding box center [50, 16] width 10 height 10
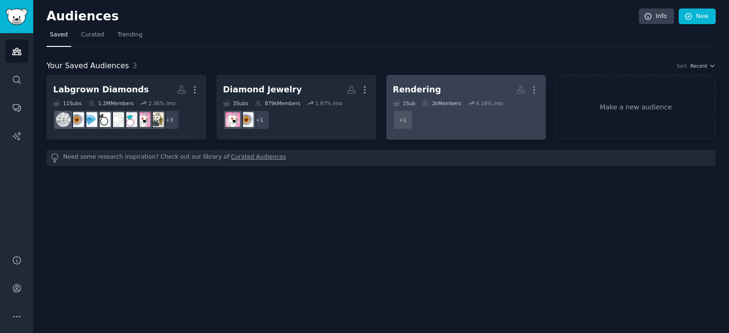
click at [459, 111] on dd "+ 1" at bounding box center [466, 120] width 147 height 27
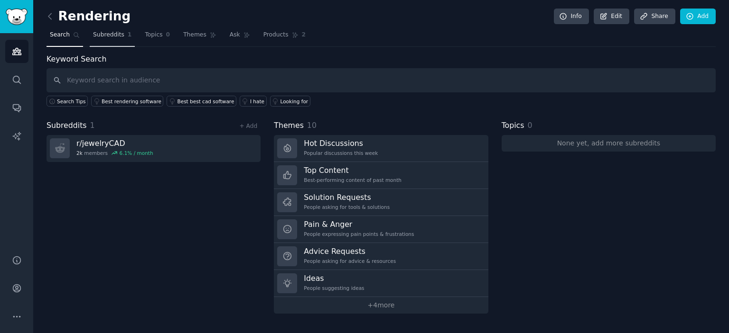
click at [108, 35] on span "Subreddits" at bounding box center [108, 35] width 31 height 9
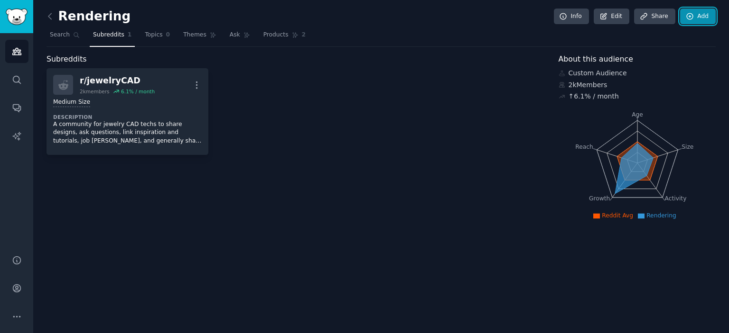
click at [693, 20] on icon at bounding box center [689, 16] width 9 height 9
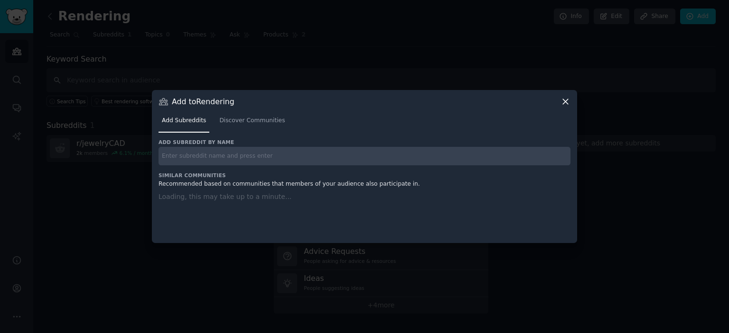
click at [318, 155] on input "text" at bounding box center [364, 156] width 412 height 19
click at [231, 124] on span "Discover Communities" at bounding box center [251, 121] width 65 height 9
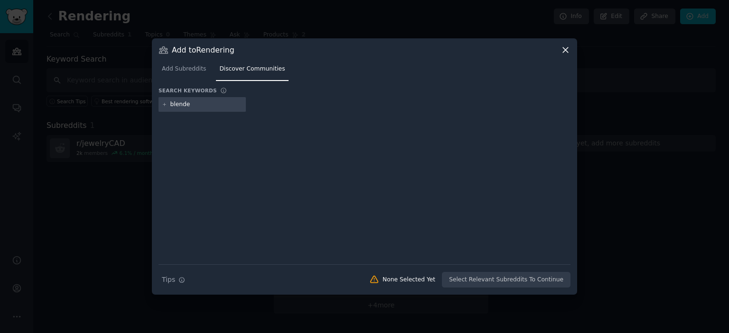
type input "blender"
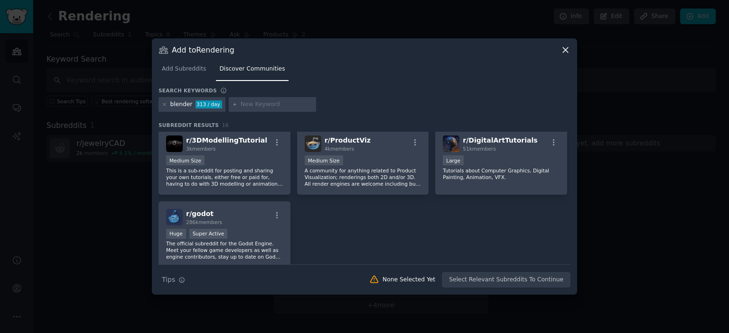
scroll to position [314, 0]
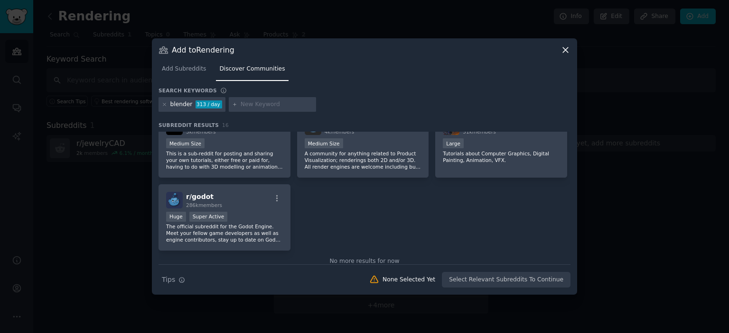
click at [566, 47] on icon at bounding box center [565, 50] width 10 height 10
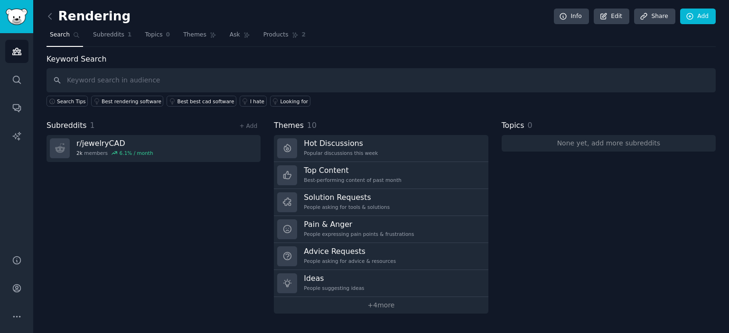
click at [198, 212] on div "Subreddits 1 + Add r/ jewelryCAD 2k members 6.1 % / month" at bounding box center [153, 217] width 214 height 194
click at [212, 280] on div "Subreddits 1 + Add r/ jewelryCAD 2k members 6.1 % / month" at bounding box center [153, 217] width 214 height 194
